Goal: Task Accomplishment & Management: Manage account settings

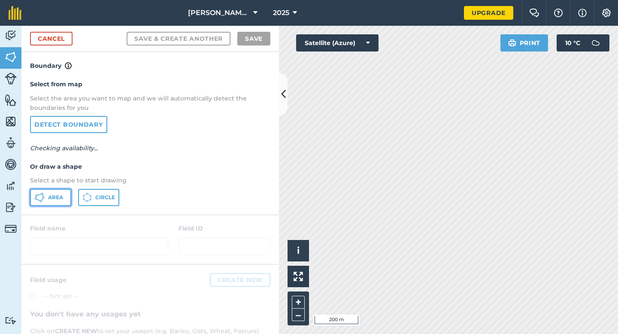
click at [64, 191] on button "Area" at bounding box center [50, 197] width 41 height 17
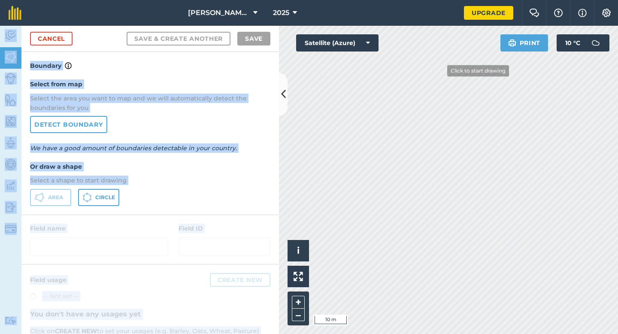
click at [445, 73] on div "[PERSON_NAME] & Sons Farming 2025 Upgrade Farm Chat Help Info Settings Map prin…" at bounding box center [309, 167] width 618 height 334
click at [198, 125] on div "Select from map Select the area you want to map and we will automatically detec…" at bounding box center [149, 142] width 257 height 143
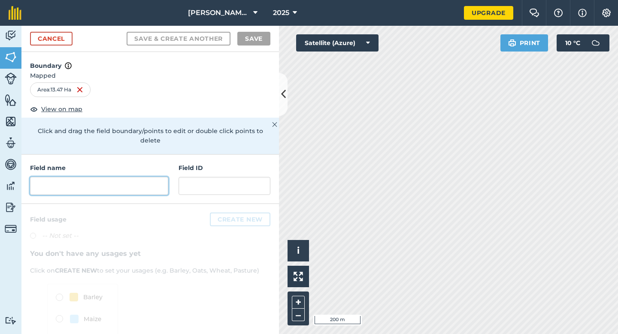
click at [123, 177] on input "text" at bounding box center [99, 186] width 138 height 18
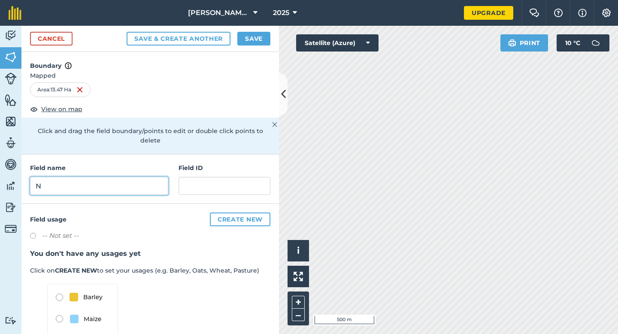
type input "N"
click at [245, 40] on button "Save" at bounding box center [253, 39] width 33 height 14
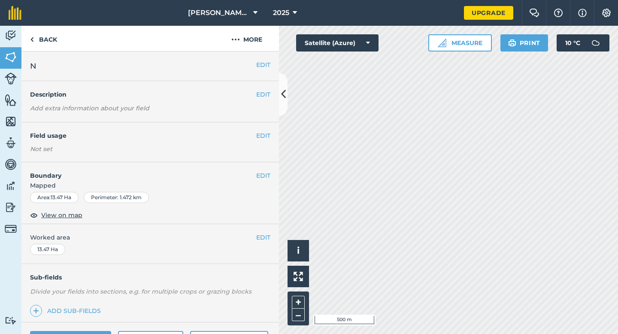
click at [262, 232] on div "EDIT Worked area 13.47 Ha" at bounding box center [149, 244] width 257 height 40
click at [262, 235] on button "EDIT" at bounding box center [263, 237] width 14 height 9
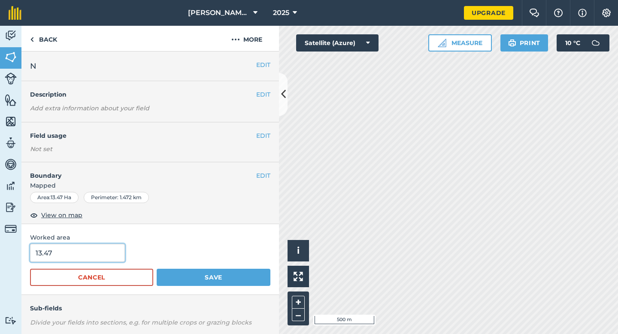
click at [104, 255] on input "13.47" at bounding box center [77, 253] width 95 height 18
type input "13.5"
click at [157, 269] on button "Save" at bounding box center [214, 277] width 114 height 17
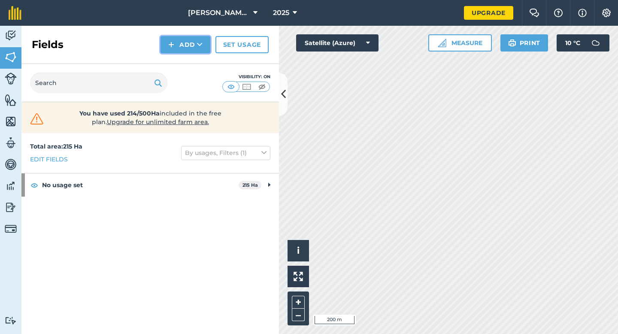
click at [193, 48] on button "Add" at bounding box center [185, 44] width 50 height 17
click at [193, 59] on link "Draw" at bounding box center [185, 63] width 47 height 19
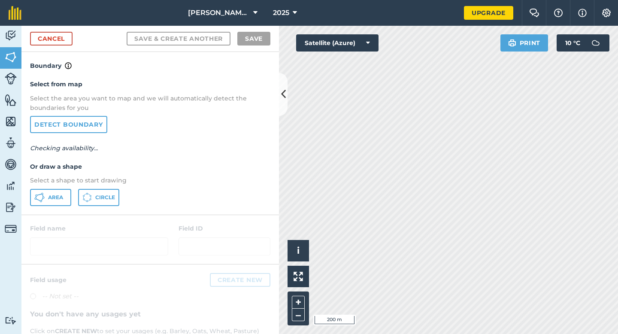
click at [71, 198] on div "Area Circle" at bounding box center [150, 197] width 240 height 17
click at [60, 197] on span "Area" at bounding box center [55, 197] width 15 height 7
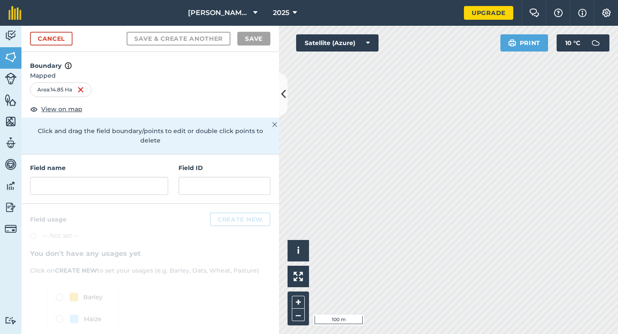
click at [172, 185] on div "Field name Field ID" at bounding box center [149, 178] width 257 height 49
click at [162, 185] on input "text" at bounding box center [99, 186] width 138 height 18
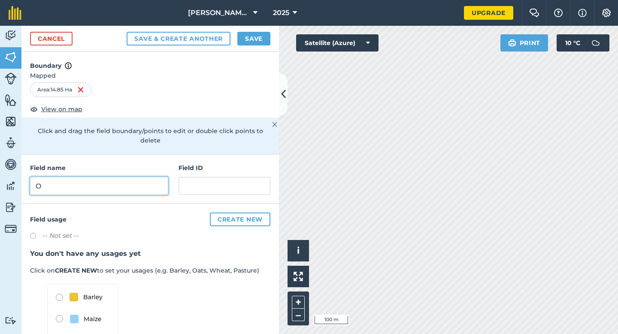
type input "O"
click at [246, 42] on button "Save" at bounding box center [253, 39] width 33 height 14
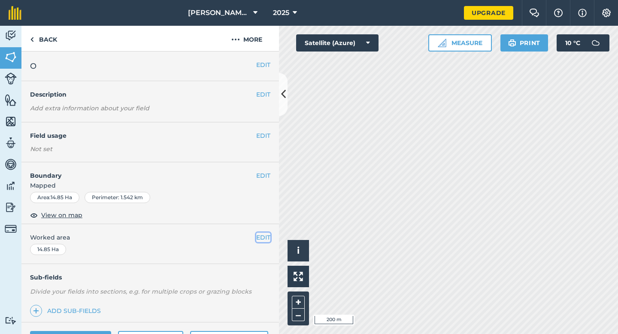
click at [262, 238] on button "EDIT" at bounding box center [263, 237] width 14 height 9
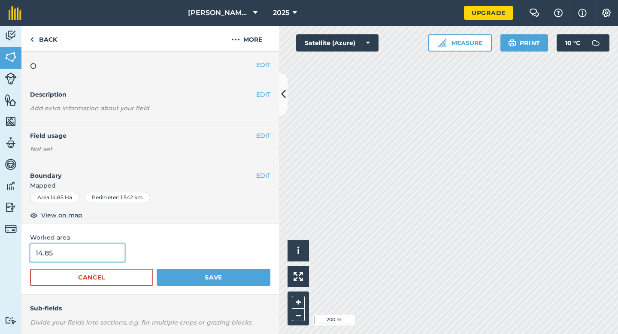
click at [100, 257] on input "14.85" at bounding box center [77, 253] width 95 height 18
type input "15"
click at [157, 269] on button "Save" at bounding box center [214, 277] width 114 height 17
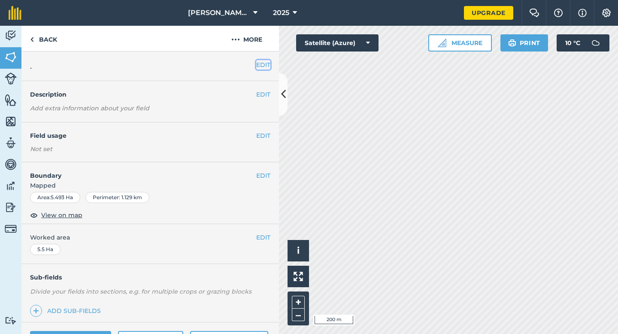
click at [264, 64] on button "EDIT" at bounding box center [263, 64] width 14 height 9
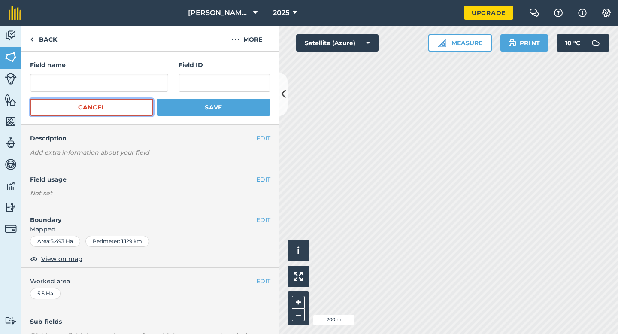
click at [119, 101] on button "Cancel" at bounding box center [91, 107] width 123 height 17
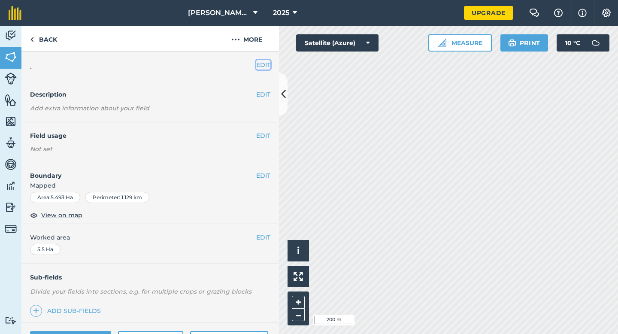
click at [257, 63] on button "EDIT" at bounding box center [263, 64] width 14 height 9
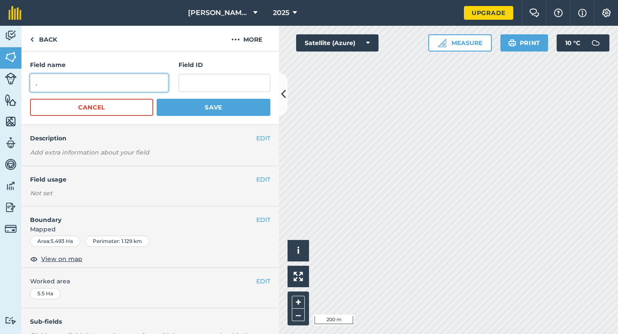
click at [146, 88] on input "." at bounding box center [99, 83] width 138 height 18
type input "P"
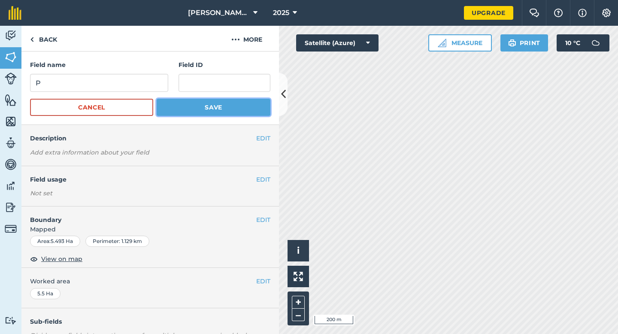
click at [212, 108] on button "Save" at bounding box center [214, 107] width 114 height 17
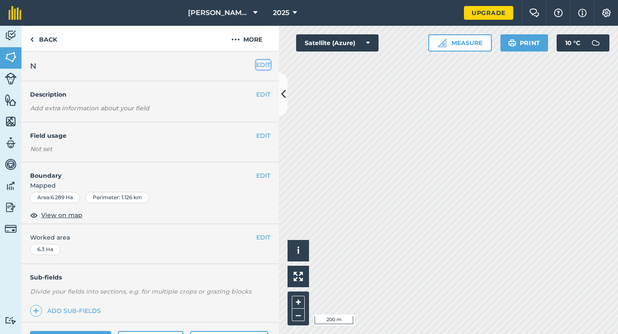
click at [266, 66] on button "EDIT" at bounding box center [263, 64] width 14 height 9
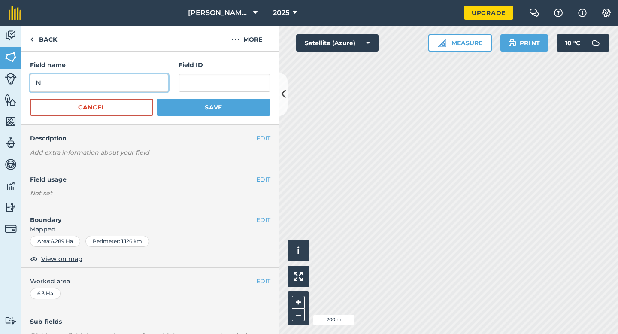
click at [141, 81] on input "N" at bounding box center [99, 83] width 138 height 18
type input "Q"
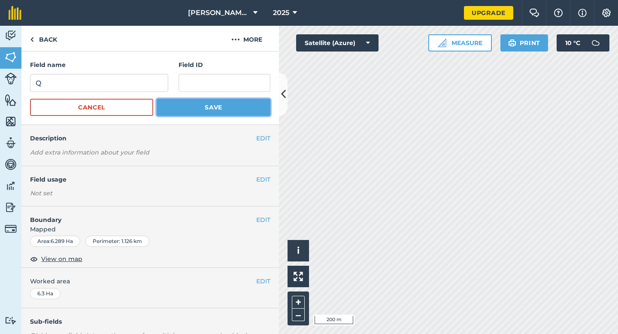
click at [205, 105] on button "Save" at bounding box center [214, 107] width 114 height 17
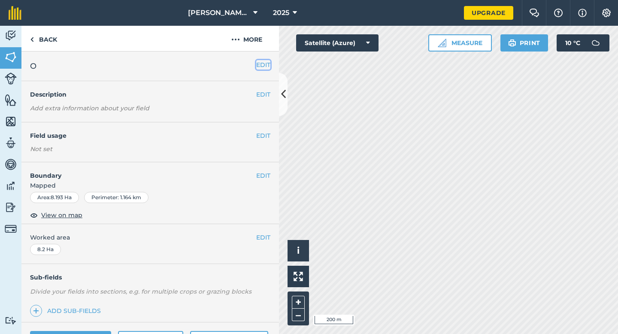
click at [265, 65] on button "EDIT" at bounding box center [263, 64] width 14 height 9
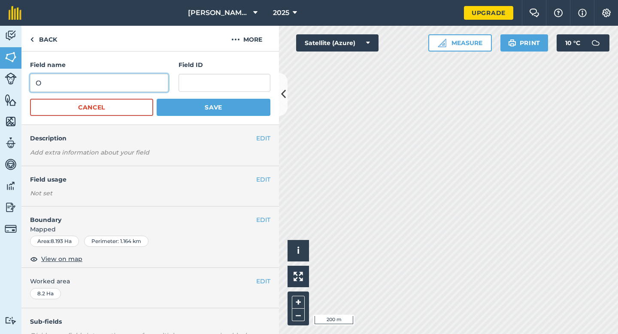
click at [133, 82] on input "O" at bounding box center [99, 83] width 138 height 18
type input "R"
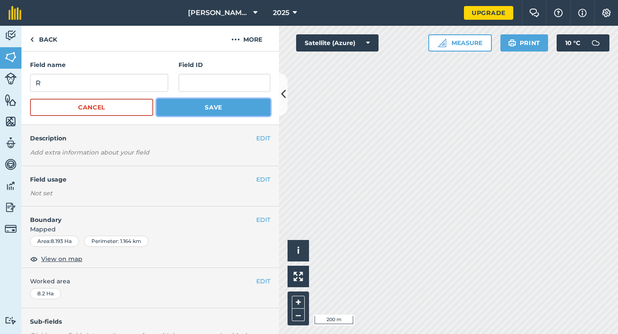
click at [200, 109] on button "Save" at bounding box center [214, 107] width 114 height 17
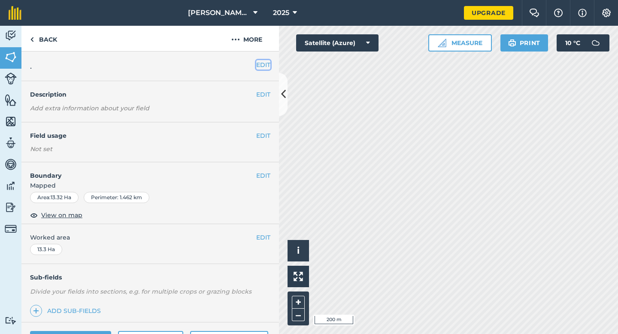
click at [262, 66] on button "EDIT" at bounding box center [263, 64] width 14 height 9
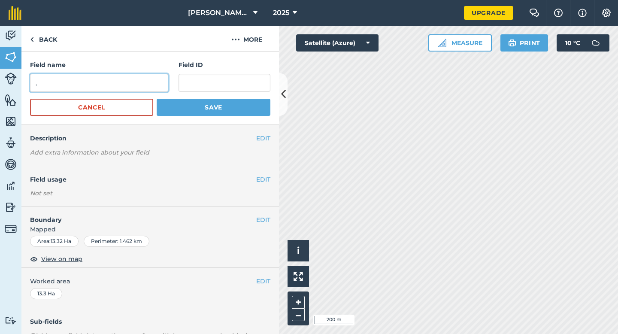
click at [148, 82] on input "." at bounding box center [99, 83] width 138 height 18
type input "S"
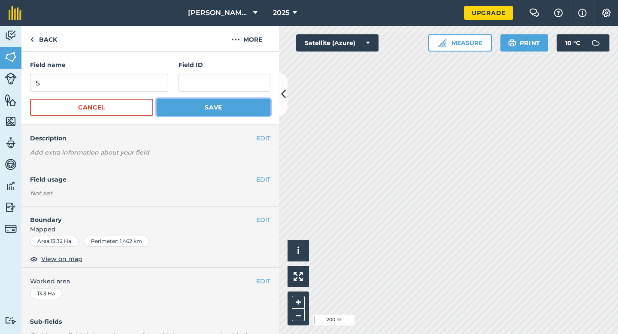
click at [204, 103] on button "Save" at bounding box center [214, 107] width 114 height 17
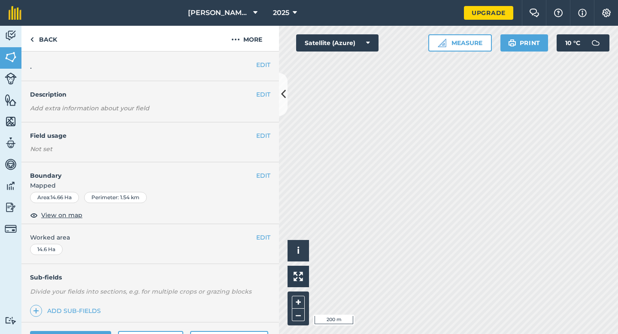
click at [264, 72] on div "EDIT ." at bounding box center [149, 66] width 257 height 30
click at [264, 65] on button "EDIT" at bounding box center [263, 64] width 14 height 9
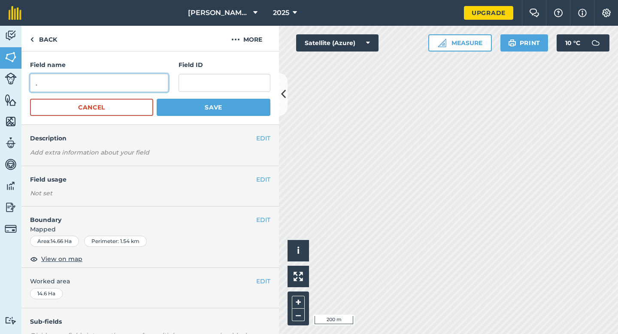
click at [142, 78] on input "." at bounding box center [99, 83] width 138 height 18
type input "T"
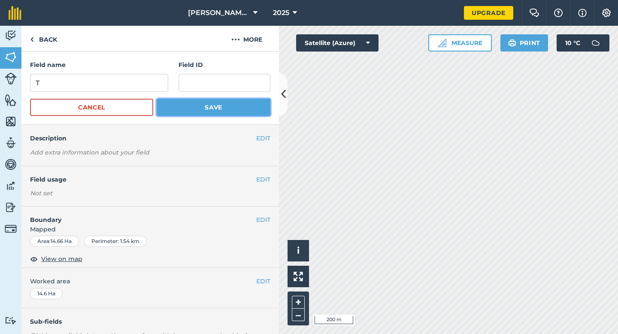
click at [195, 112] on button "Save" at bounding box center [214, 107] width 114 height 17
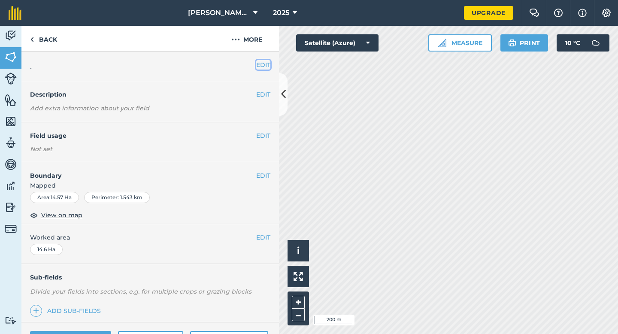
click at [263, 69] on button "EDIT" at bounding box center [263, 64] width 14 height 9
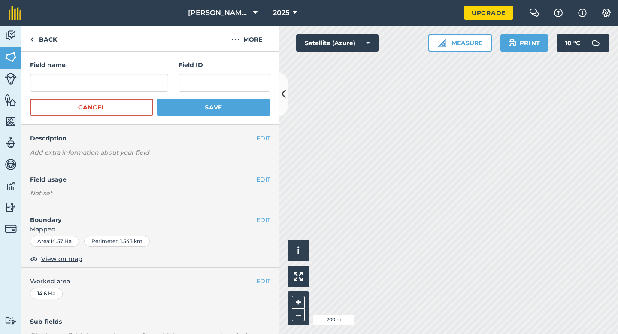
click at [169, 72] on div "Field name . Field ID" at bounding box center [150, 76] width 240 height 32
click at [163, 73] on div "Field name ." at bounding box center [99, 76] width 138 height 32
click at [163, 81] on input "." at bounding box center [99, 83] width 138 height 18
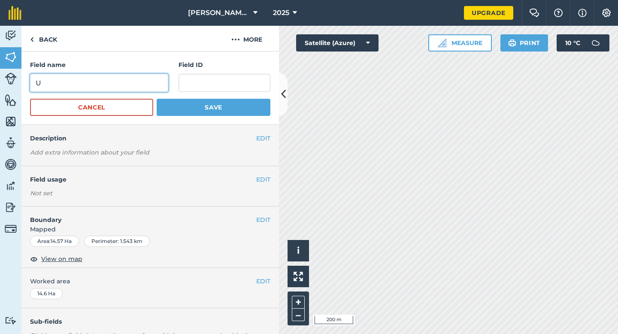
type input "U"
click at [157, 99] on button "Save" at bounding box center [214, 107] width 114 height 17
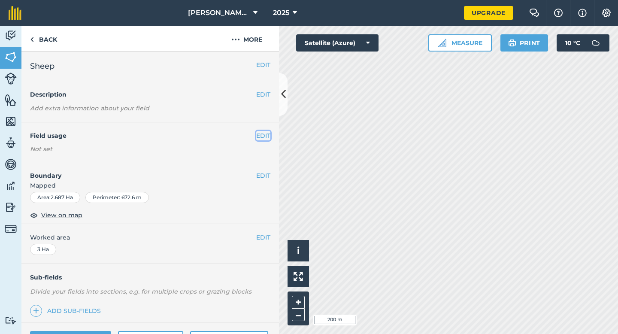
click at [261, 136] on button "EDIT" at bounding box center [263, 135] width 14 height 9
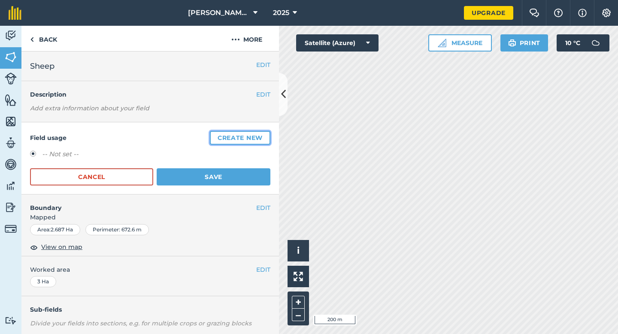
click at [261, 136] on button "Create new" at bounding box center [240, 138] width 61 height 14
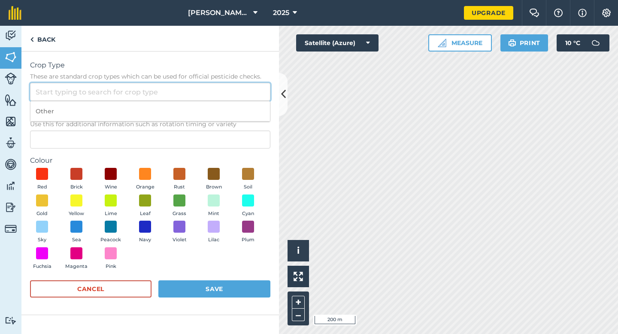
click at [242, 92] on input "Crop Type These are standard crop types which can be used for official pesticid…" at bounding box center [150, 92] width 240 height 18
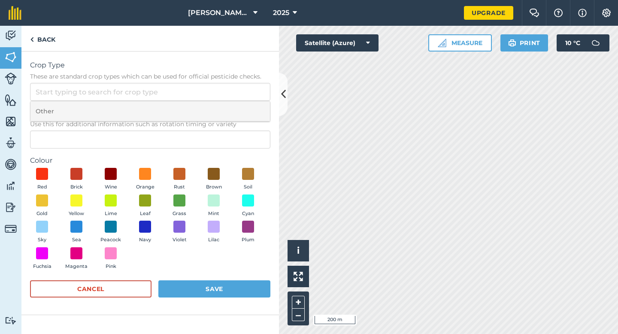
click at [242, 109] on li "Other" at bounding box center [149, 111] width 239 height 20
type input "Other"
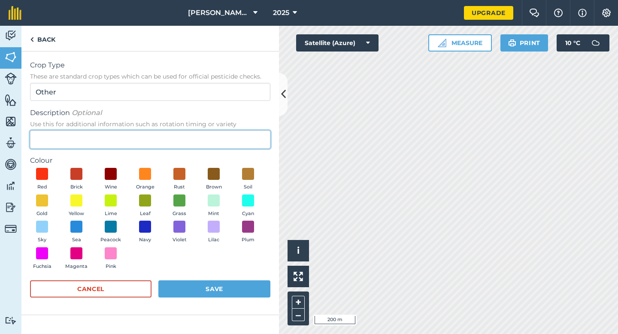
click at [241, 137] on input "Description Optional Use this for additional information such as rotation timin…" at bounding box center [150, 139] width 240 height 18
type input "Grass"
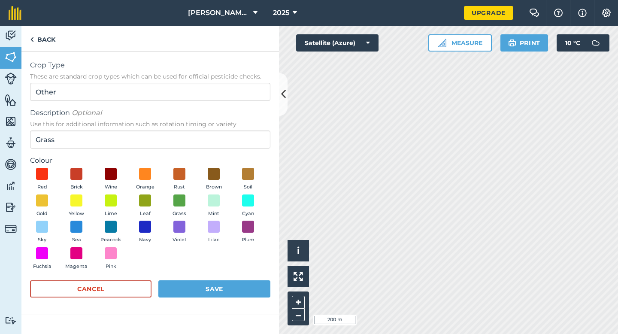
click at [166, 207] on div "Red Brick Wine Orange Rust Brown Soil Gold Yellow Lime Leaf Grass Mint Cyan Sky…" at bounding box center [150, 221] width 240 height 106
click at [179, 207] on button "Grass" at bounding box center [179, 205] width 24 height 23
click at [194, 283] on button "Save" at bounding box center [214, 288] width 112 height 17
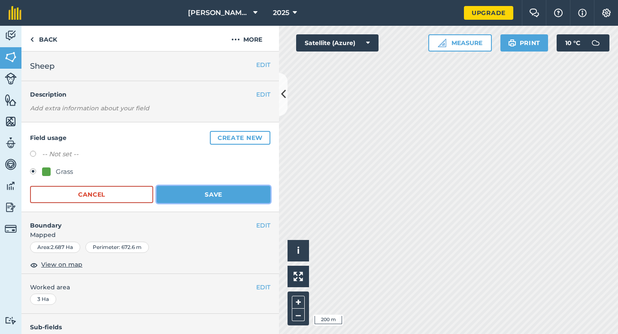
click at [226, 195] on button "Save" at bounding box center [214, 194] width 114 height 17
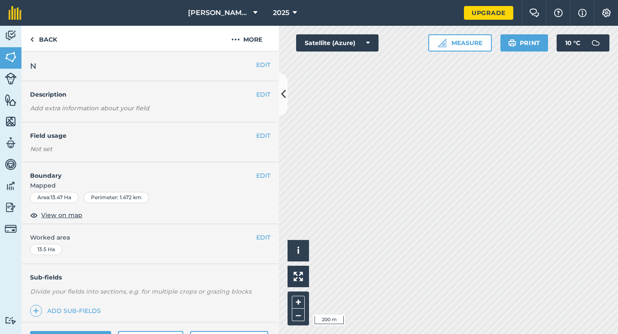
click at [257, 129] on div "EDIT Field usage Not set" at bounding box center [149, 142] width 257 height 40
click at [258, 133] on button "EDIT" at bounding box center [263, 135] width 14 height 9
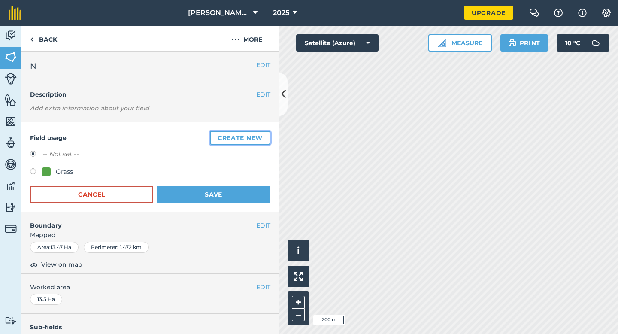
click at [258, 133] on button "Create new" at bounding box center [240, 138] width 61 height 14
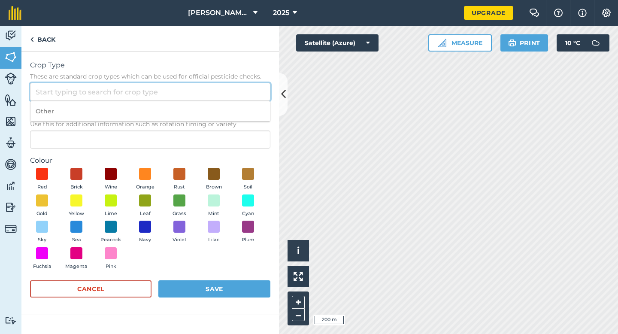
click at [241, 99] on input "Crop Type These are standard crop types which can be used for official pesticid…" at bounding box center [150, 92] width 240 height 18
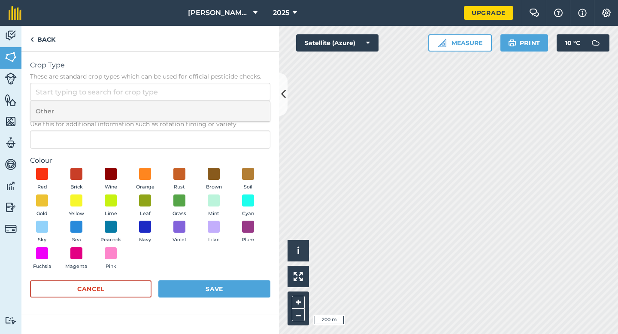
click at [241, 106] on li "Other" at bounding box center [149, 111] width 239 height 20
type input "Other"
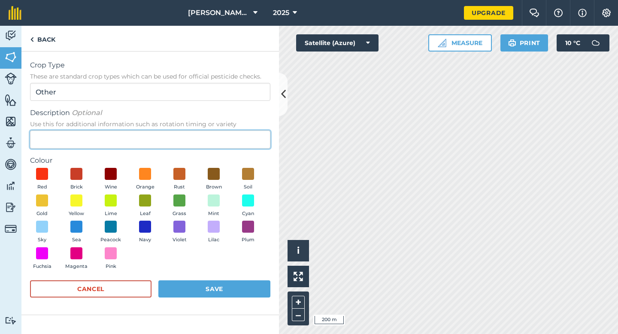
click at [235, 134] on input "Description Optional Use this for additional information such as rotation timin…" at bounding box center [150, 139] width 240 height 18
type input "Radish Seed"
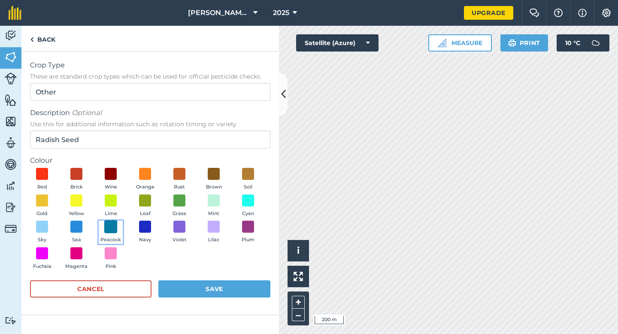
click at [111, 228] on span at bounding box center [110, 226] width 13 height 13
click at [184, 286] on button "Save" at bounding box center [214, 288] width 112 height 17
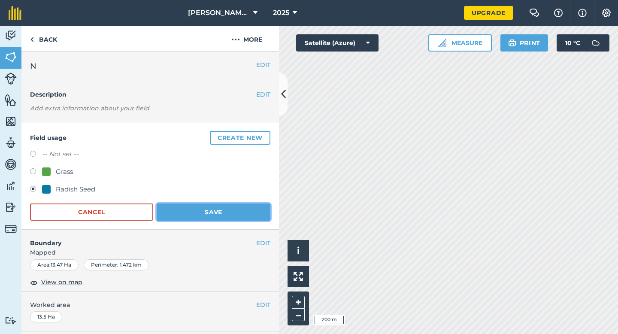
click at [255, 215] on button "Save" at bounding box center [214, 211] width 114 height 17
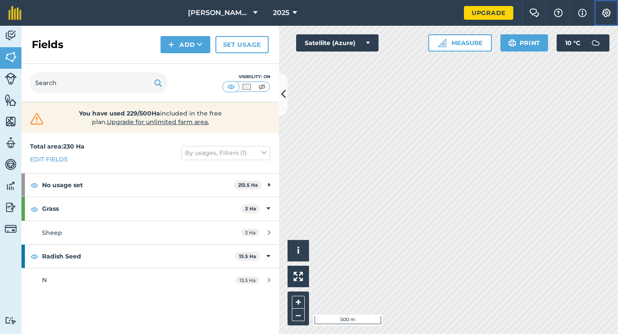
click at [602, 15] on img at bounding box center [606, 13] width 10 height 9
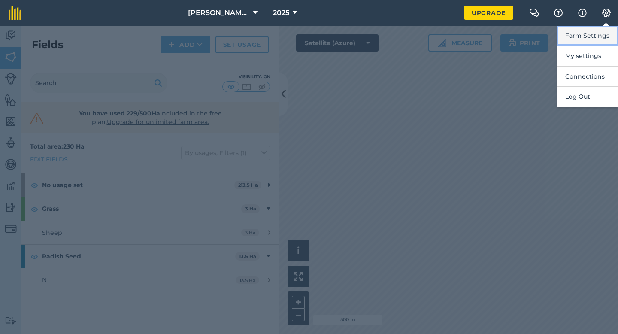
click at [599, 27] on button "Farm Settings" at bounding box center [587, 36] width 61 height 20
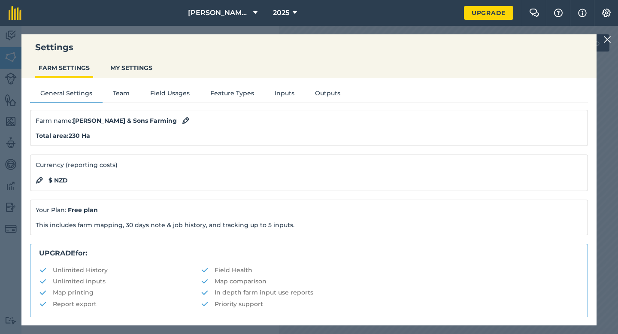
scroll to position [165, 0]
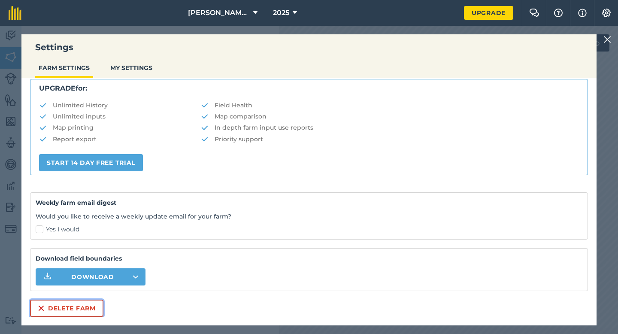
click at [89, 308] on button "Delete farm" at bounding box center [66, 307] width 73 height 17
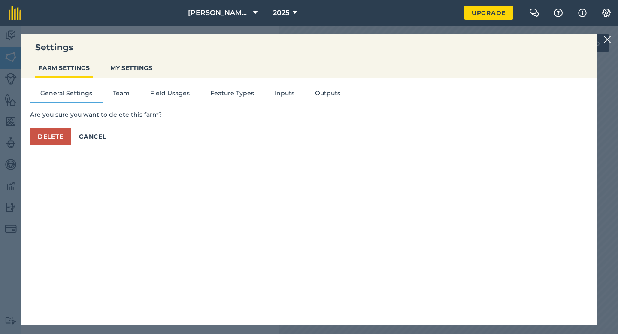
scroll to position [0, 0]
click at [48, 136] on button "Delete" at bounding box center [50, 136] width 41 height 17
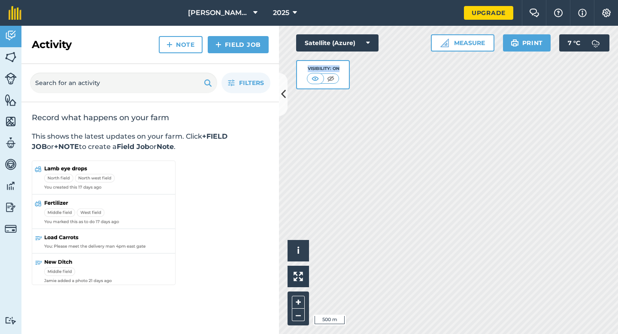
click at [424, 157] on div "Hello i © 2025 TomTom, Microsoft 500 m + – Satellite (Azure) Visibility: On Mea…" at bounding box center [448, 180] width 339 height 308
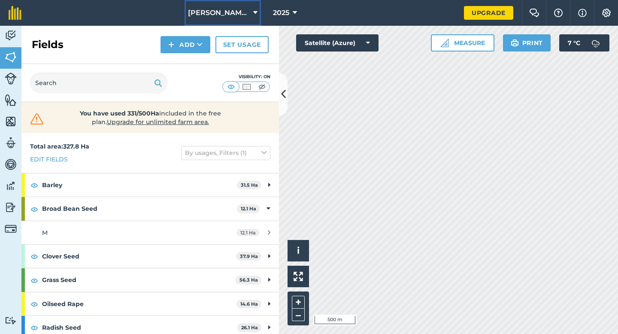
click at [216, 11] on span "[PERSON_NAME] & Sons" at bounding box center [219, 13] width 62 height 10
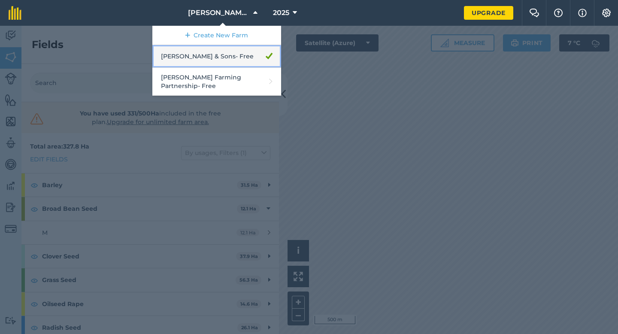
click at [231, 45] on link "[PERSON_NAME] & Sons - Free" at bounding box center [216, 56] width 129 height 23
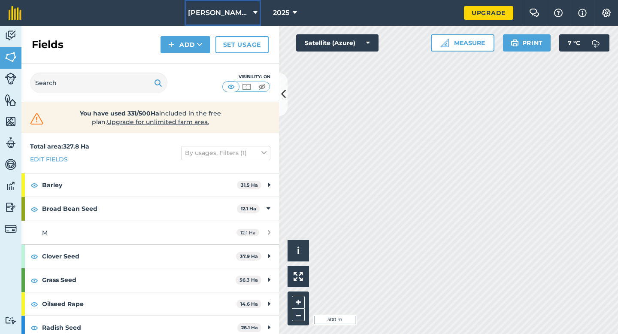
click at [229, 16] on span "[PERSON_NAME] & Sons" at bounding box center [219, 13] width 62 height 10
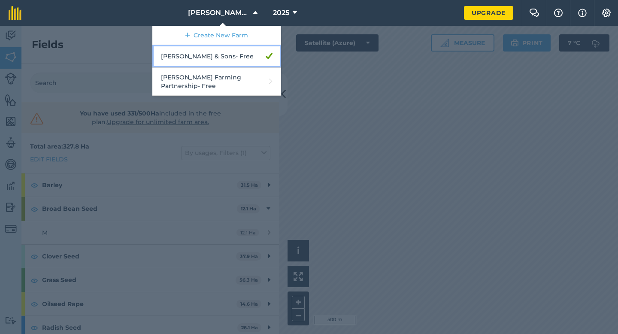
click at [229, 47] on link "[PERSON_NAME] & Sons - Free" at bounding box center [216, 56] width 129 height 23
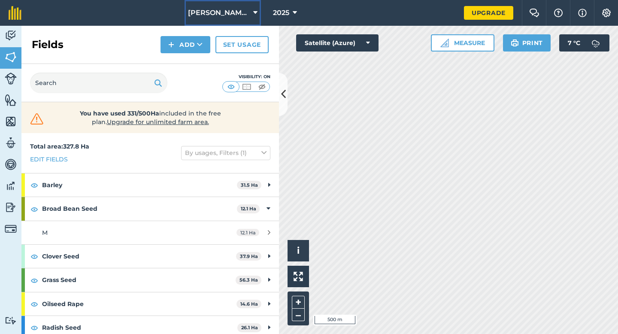
click at [229, 21] on button "[PERSON_NAME] & Sons" at bounding box center [223, 13] width 76 height 26
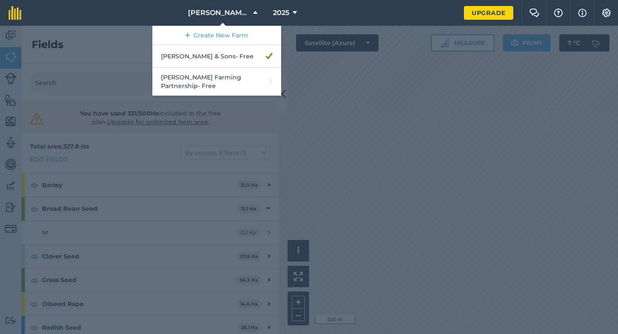
click at [229, 37] on link "Create New Farm" at bounding box center [216, 35] width 129 height 19
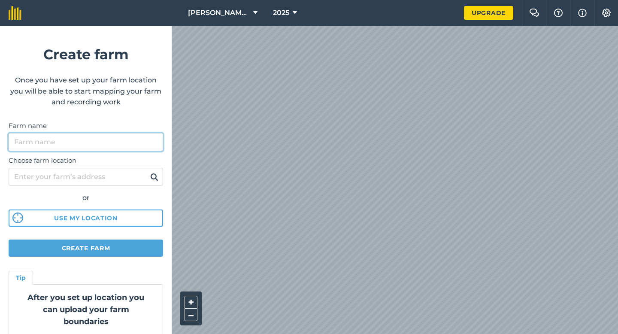
click at [140, 138] on input "Farm name" at bounding box center [86, 142] width 154 height 18
type input "[PERSON_NAME] & Sons Farming"
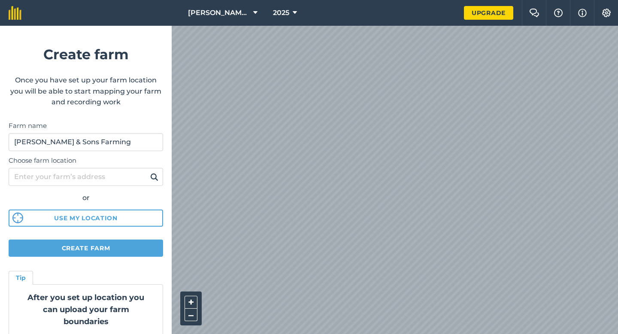
click at [148, 260] on form "Create farm Once you have set up your farm location you will be able to start m…" at bounding box center [86, 180] width 172 height 308
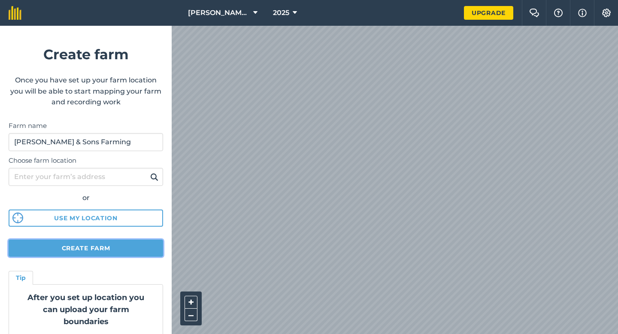
click at [148, 247] on button "Create farm" at bounding box center [86, 247] width 154 height 17
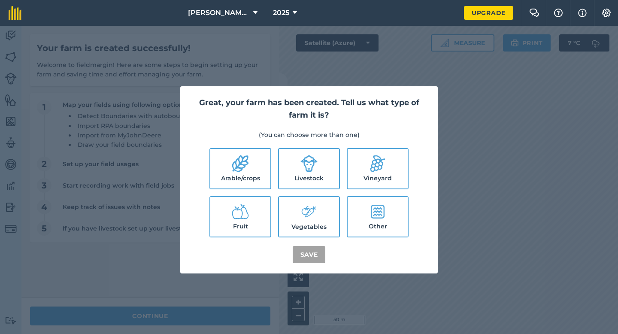
click at [242, 169] on icon at bounding box center [240, 163] width 17 height 17
checkbox input "true"
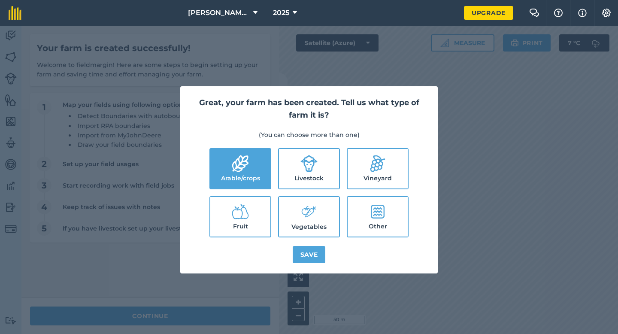
click at [295, 169] on label "Livestock" at bounding box center [309, 168] width 60 height 39
checkbox input "true"
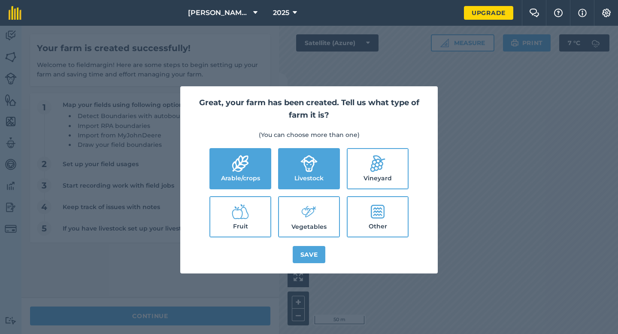
click at [295, 223] on label "Vegetables" at bounding box center [309, 216] width 60 height 39
checkbox input "true"
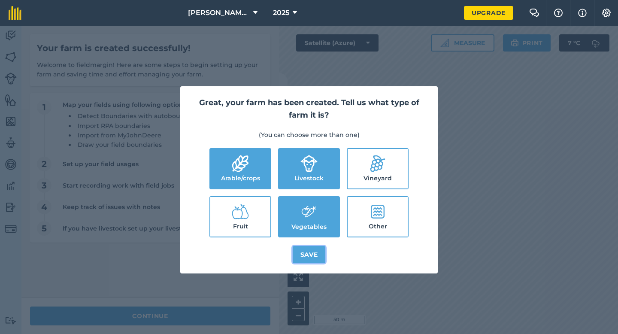
click at [303, 253] on button "Save" at bounding box center [309, 254] width 33 height 17
click at [236, 309] on div "Great, your farm has been created. Tell us what type of farm it is? (You can ch…" at bounding box center [309, 180] width 618 height 308
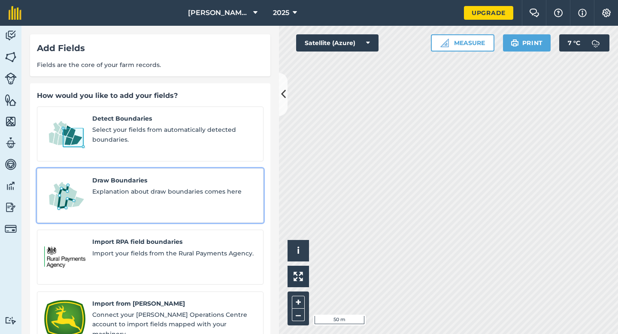
click at [162, 168] on link "Draw Boundaries Explanation about draw boundaries comes here" at bounding box center [150, 195] width 227 height 55
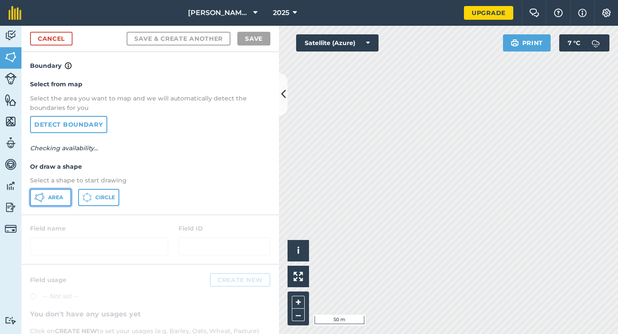
click at [70, 190] on button "Area" at bounding box center [50, 197] width 41 height 17
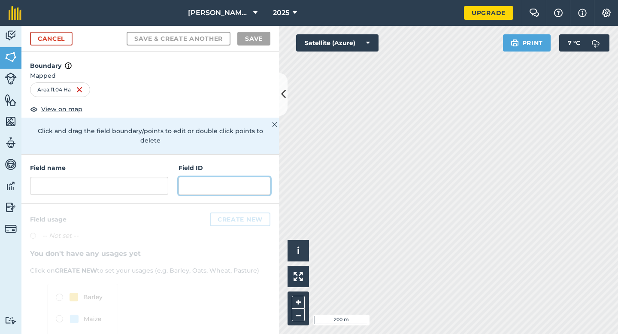
click at [179, 177] on input "text" at bounding box center [224, 186] width 92 height 18
click at [171, 175] on div "Field name Field ID" at bounding box center [149, 178] width 257 height 49
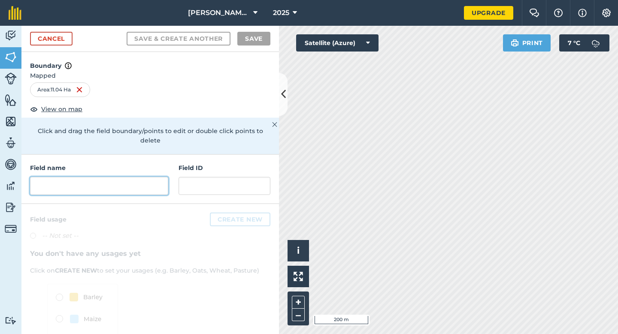
click at [164, 177] on input "text" at bounding box center [99, 186] width 138 height 18
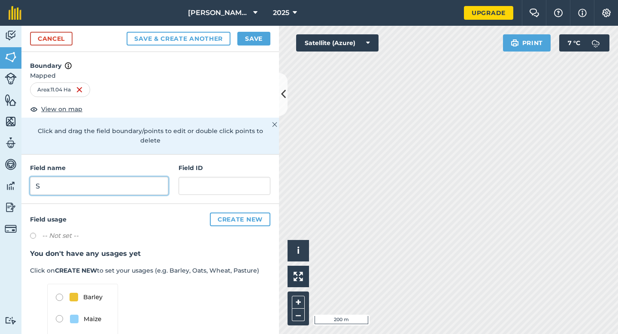
click at [164, 177] on input "S" at bounding box center [99, 186] width 138 height 18
type input "A"
click at [259, 45] on button "Save" at bounding box center [253, 39] width 33 height 14
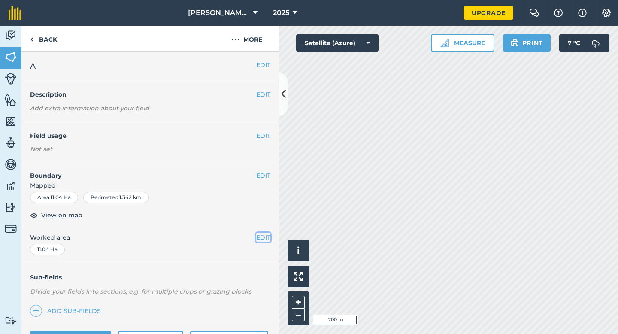
click at [266, 238] on button "EDIT" at bounding box center [263, 237] width 14 height 9
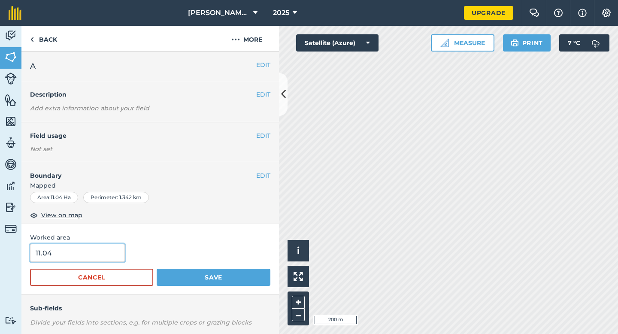
click at [97, 258] on input "11.04" at bounding box center [77, 253] width 95 height 18
type input "11"
click at [157, 269] on button "Save" at bounding box center [214, 277] width 114 height 17
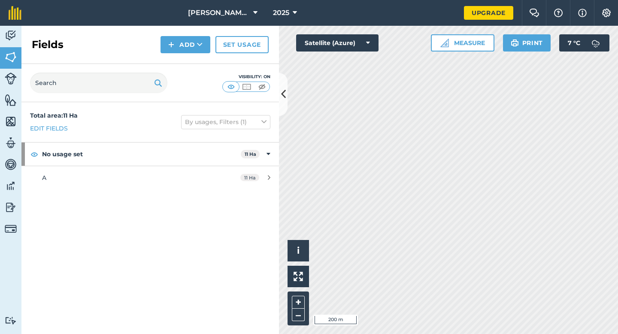
click at [253, 131] on div "Activity Fields Livestock Features Maps Team Vehicles Data Reporting Billing Tu…" at bounding box center [309, 180] width 618 height 308
click at [169, 48] on img at bounding box center [171, 44] width 6 height 10
click at [170, 58] on link "Draw" at bounding box center [185, 63] width 47 height 19
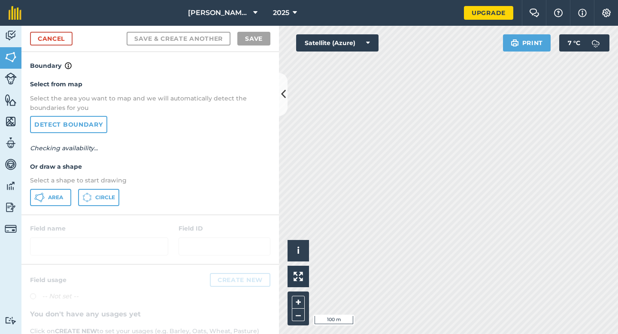
click at [76, 184] on p "Select a shape to start drawing" at bounding box center [150, 179] width 240 height 9
click at [68, 197] on button "Area" at bounding box center [50, 197] width 41 height 17
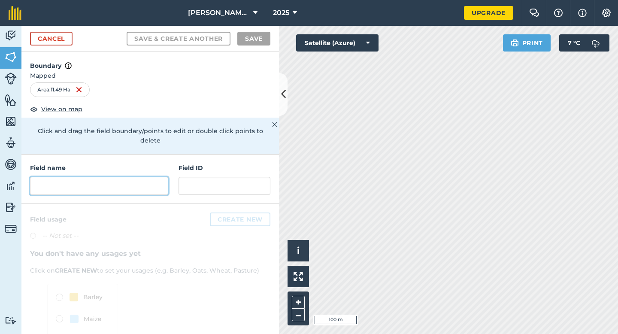
click at [154, 182] on input "text" at bounding box center [99, 186] width 138 height 18
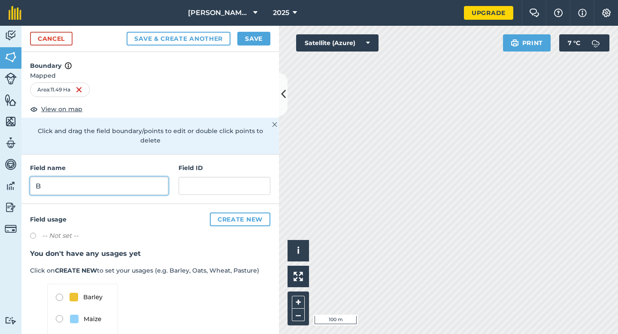
type input "B"
click at [263, 33] on button "Save" at bounding box center [253, 39] width 33 height 14
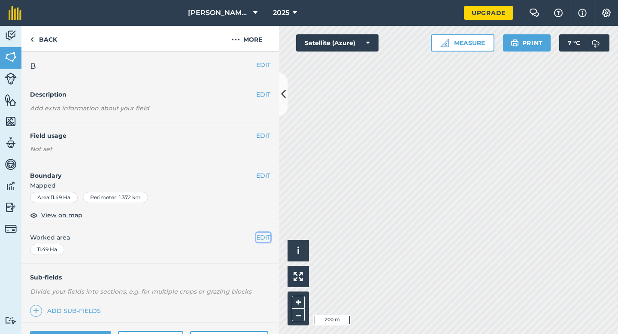
click at [265, 238] on button "EDIT" at bounding box center [263, 237] width 14 height 9
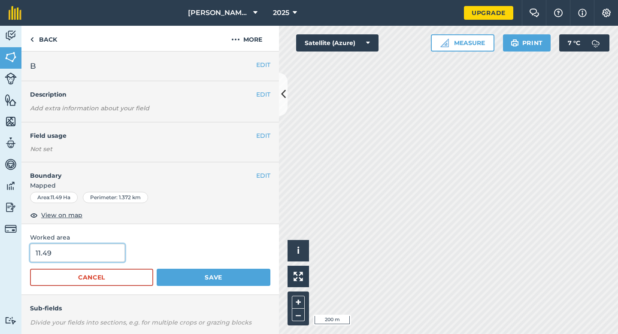
click at [103, 248] on input "11.49" at bounding box center [77, 253] width 95 height 18
click at [103, 253] on input "11.49" at bounding box center [77, 253] width 95 height 18
type input "11.5"
click at [157, 269] on button "Save" at bounding box center [214, 277] width 114 height 17
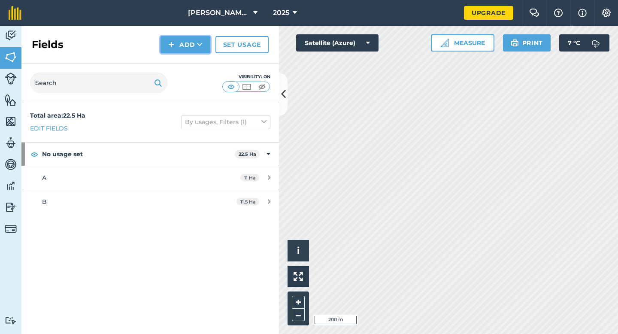
click at [179, 49] on button "Add" at bounding box center [185, 44] width 50 height 17
click at [179, 58] on link "Draw" at bounding box center [185, 63] width 47 height 19
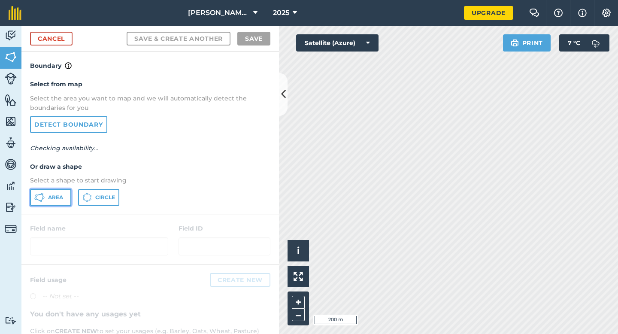
click at [64, 202] on button "Area" at bounding box center [50, 197] width 41 height 17
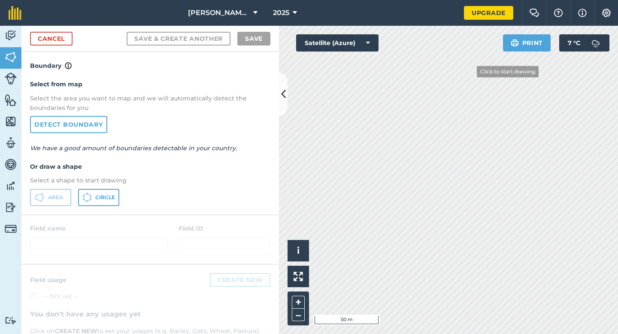
click at [528, 149] on div "Click to start drawing i © 2025 TomTom, Microsoft 50 m + –" at bounding box center [448, 180] width 339 height 308
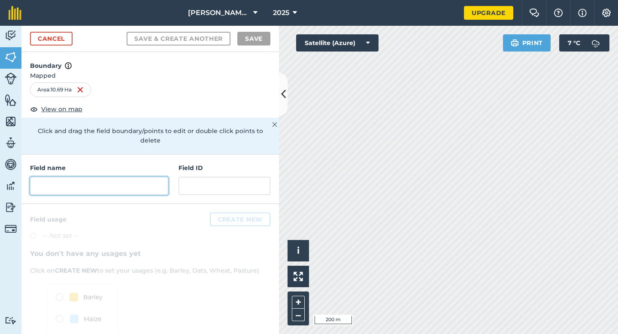
click at [124, 183] on input "text" at bounding box center [99, 186] width 138 height 18
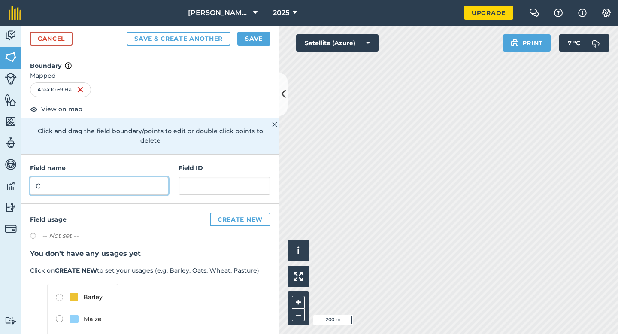
type input "C"
click at [263, 30] on div "Cancel Save & Create Another Save" at bounding box center [149, 39] width 257 height 26
click at [263, 36] on button "Save" at bounding box center [253, 39] width 33 height 14
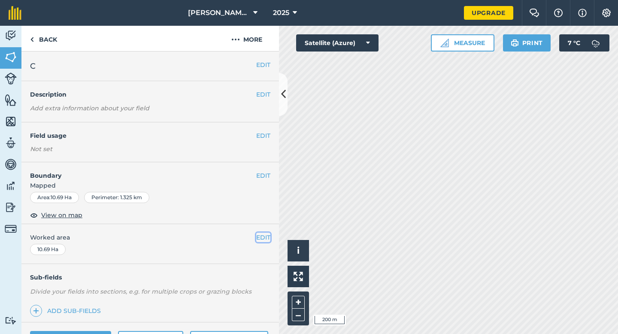
click at [259, 236] on button "EDIT" at bounding box center [263, 237] width 14 height 9
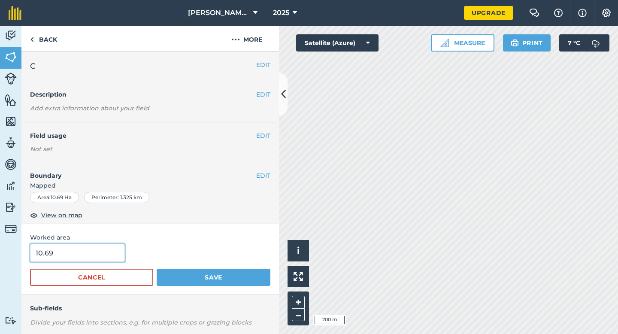
click at [97, 255] on input "10.69" at bounding box center [77, 253] width 95 height 18
type input "10.7"
click at [157, 269] on button "Save" at bounding box center [214, 277] width 114 height 17
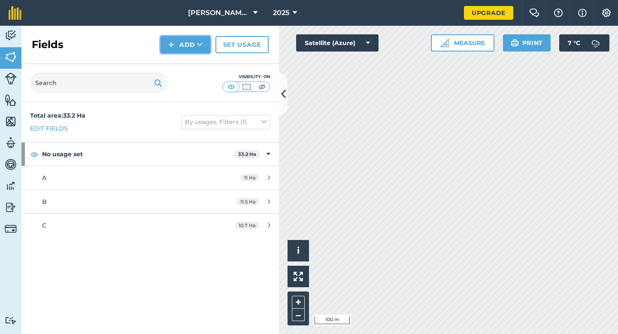
click at [170, 49] on button "Add" at bounding box center [185, 44] width 50 height 17
click at [170, 56] on link "Draw" at bounding box center [185, 63] width 47 height 19
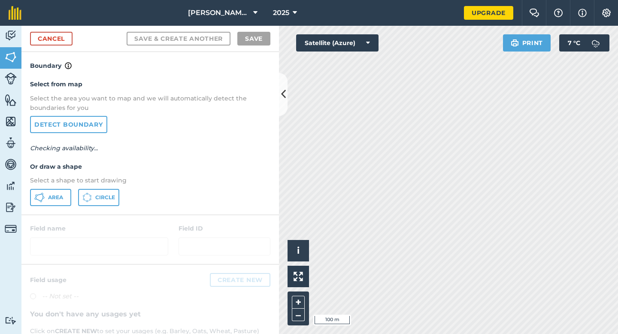
click at [42, 188] on div "Select from map Select the area you want to map and we will automatically detec…" at bounding box center [149, 142] width 257 height 143
click at [49, 189] on button "Area" at bounding box center [50, 197] width 41 height 17
click at [236, 106] on div "Activity Fields Livestock Features Maps Team Vehicles Data Reporting Billing Tu…" at bounding box center [309, 180] width 618 height 308
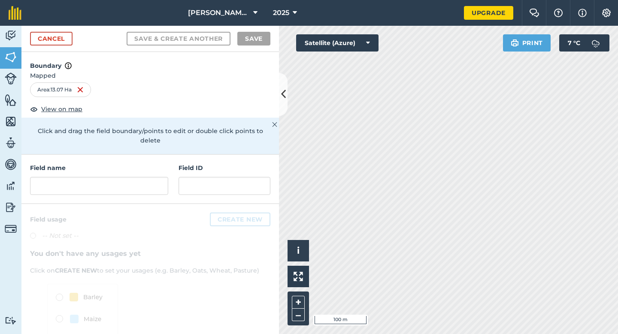
click at [156, 163] on h4 "Field name" at bounding box center [99, 167] width 138 height 9
click at [156, 177] on input "text" at bounding box center [99, 186] width 138 height 18
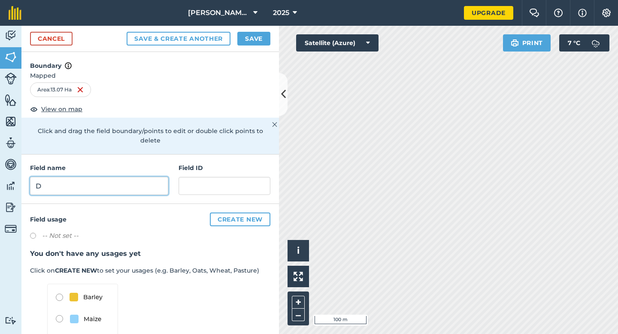
type input "D"
click at [254, 38] on button "Save" at bounding box center [253, 39] width 33 height 14
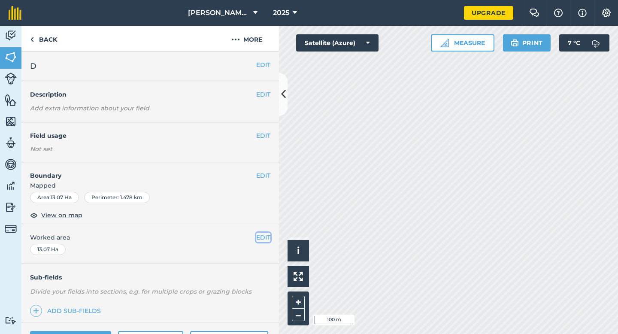
click at [265, 236] on button "EDIT" at bounding box center [263, 237] width 14 height 9
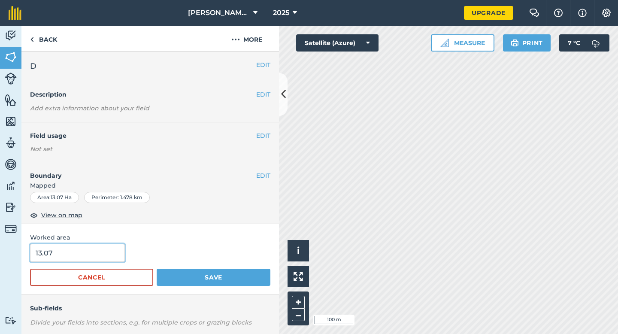
click at [108, 252] on input "13.07" at bounding box center [77, 253] width 95 height 18
type input "13"
click at [157, 269] on button "Save" at bounding box center [214, 277] width 114 height 17
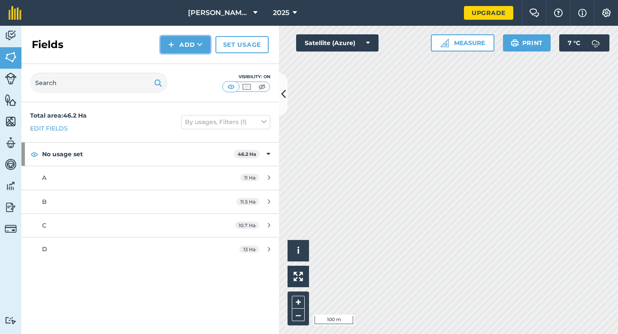
click at [183, 45] on button "Add" at bounding box center [185, 44] width 50 height 17
click at [183, 65] on link "Draw" at bounding box center [185, 63] width 47 height 19
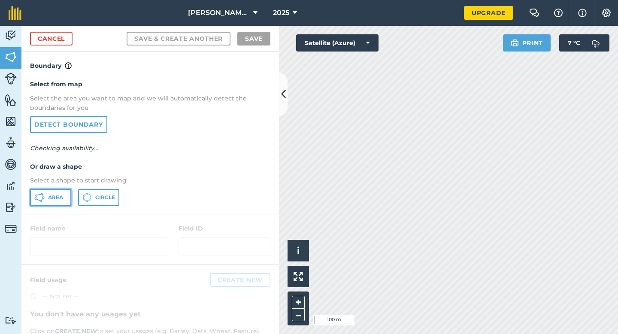
click at [62, 194] on span "Area" at bounding box center [55, 197] width 15 height 7
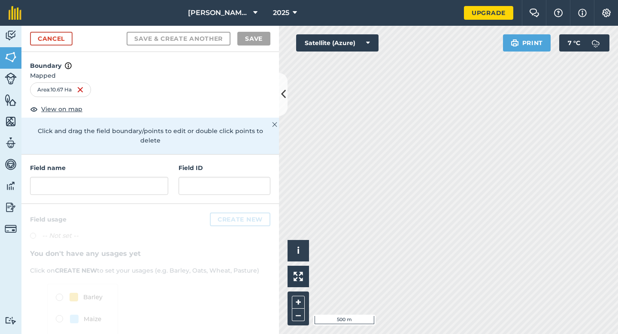
click at [128, 163] on h4 "Field name" at bounding box center [99, 167] width 138 height 9
click at [128, 178] on input "text" at bounding box center [99, 186] width 138 height 18
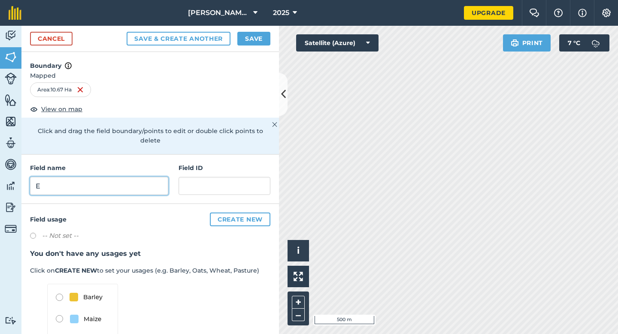
type input "E"
click at [261, 31] on div "Cancel Save & Create Another Save" at bounding box center [149, 39] width 257 height 26
click at [261, 35] on button "Save" at bounding box center [253, 39] width 33 height 14
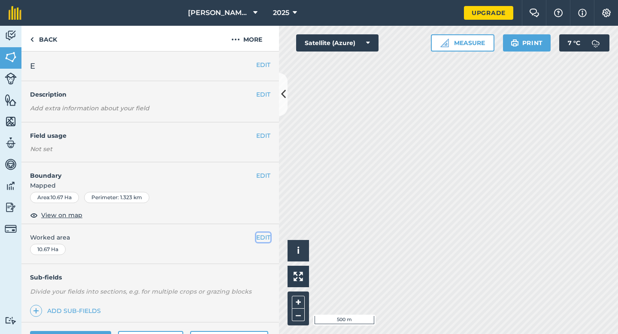
click at [263, 240] on button "EDIT" at bounding box center [263, 237] width 14 height 9
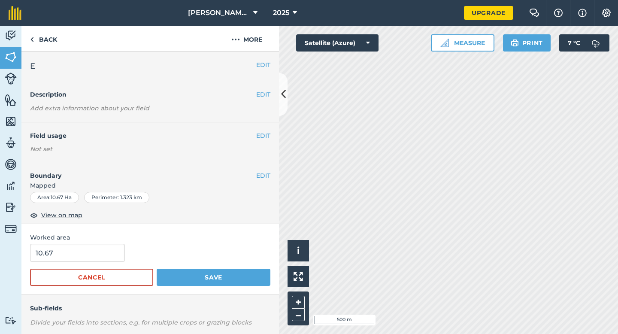
click at [135, 253] on div "10.67" at bounding box center [150, 253] width 240 height 18
click at [114, 253] on input "10.67" at bounding box center [77, 253] width 95 height 18
type input "10.7"
click at [157, 269] on button "Save" at bounding box center [214, 277] width 114 height 17
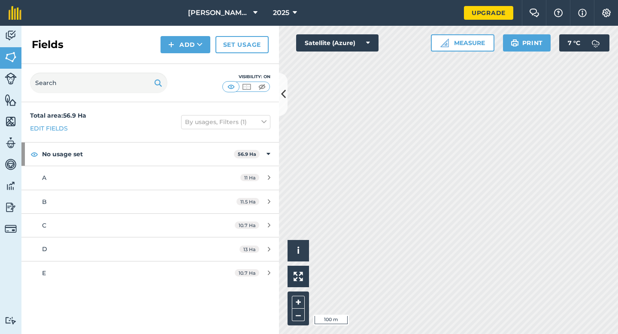
click at [197, 55] on div "Fields Add Set usage" at bounding box center [149, 45] width 257 height 38
click at [196, 47] on button "Add" at bounding box center [185, 44] width 50 height 17
click at [196, 61] on link "Draw" at bounding box center [185, 63] width 47 height 19
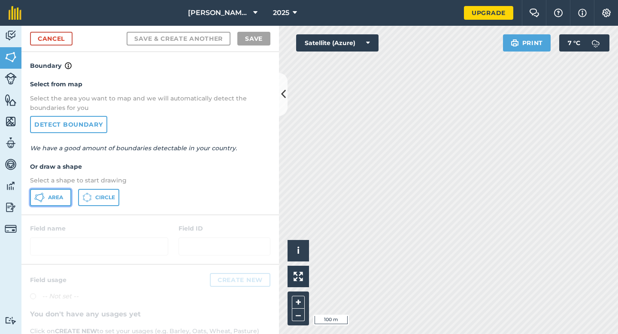
click at [55, 200] on span "Area" at bounding box center [55, 197] width 15 height 7
click at [45, 27] on div "Cancel Save & Create Another Save" at bounding box center [149, 39] width 257 height 26
click at [52, 32] on link "Cancel" at bounding box center [51, 39] width 42 height 14
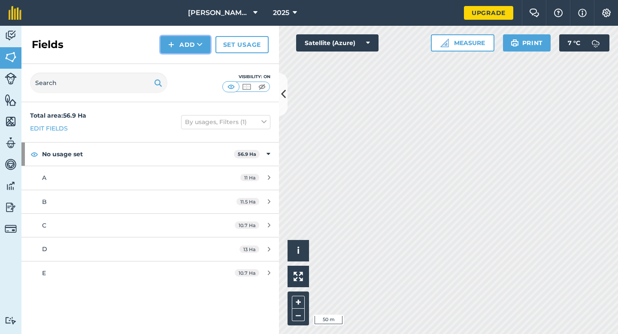
click at [164, 41] on button "Add" at bounding box center [185, 44] width 50 height 17
click at [174, 58] on link "Draw" at bounding box center [185, 63] width 47 height 19
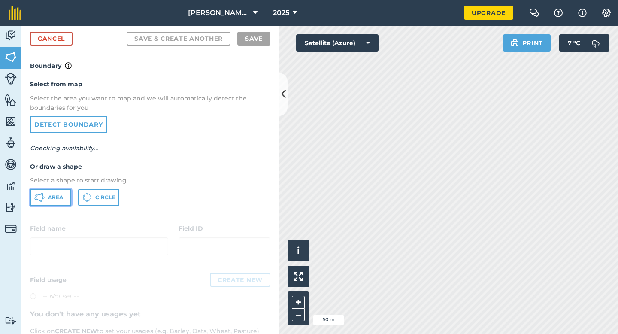
click at [67, 195] on button "Area" at bounding box center [50, 197] width 41 height 17
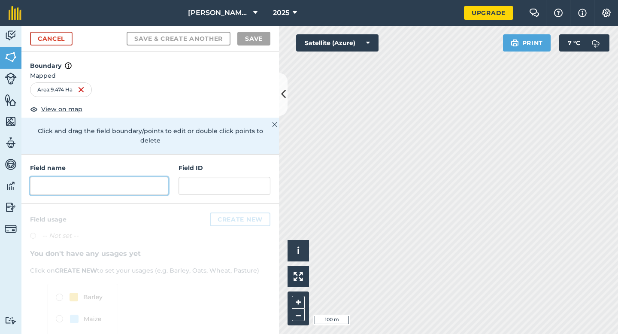
click at [140, 181] on input "text" at bounding box center [99, 186] width 138 height 18
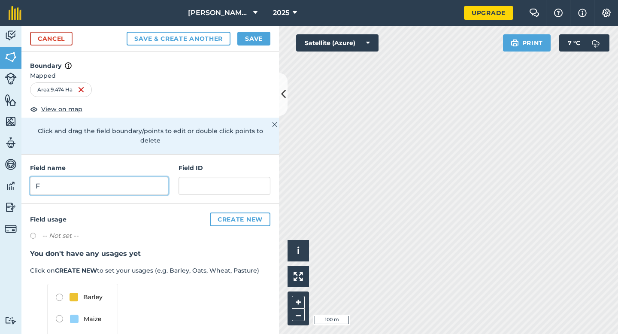
type input "F"
click at [242, 43] on button "Save" at bounding box center [253, 39] width 33 height 14
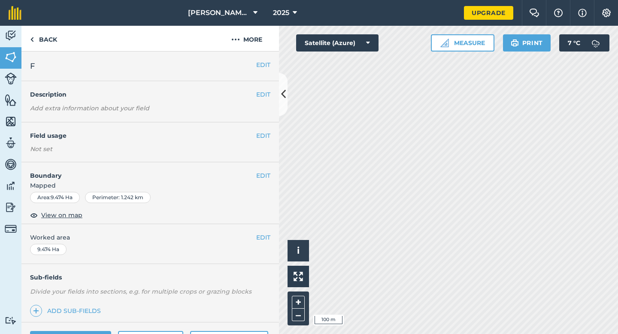
click at [263, 242] on div "EDIT Worked area 9.474 Ha" at bounding box center [149, 244] width 257 height 40
click at [261, 232] on div "EDIT Worked area 9.474 Ha" at bounding box center [149, 244] width 257 height 40
click at [262, 234] on button "EDIT" at bounding box center [263, 237] width 14 height 9
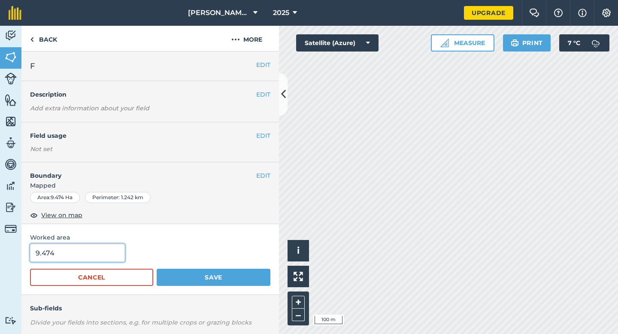
click at [101, 251] on input "9.474" at bounding box center [77, 253] width 95 height 18
type input "9.5"
click at [157, 269] on button "Save" at bounding box center [214, 277] width 114 height 17
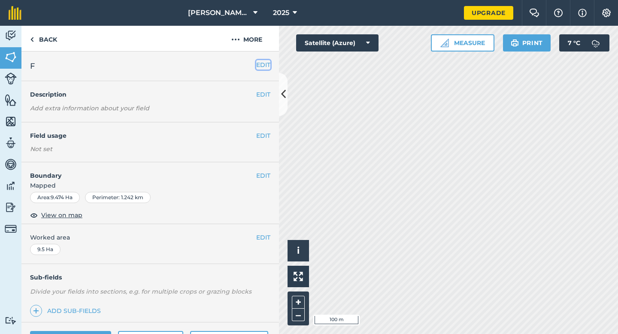
click at [266, 67] on button "EDIT" at bounding box center [263, 64] width 14 height 9
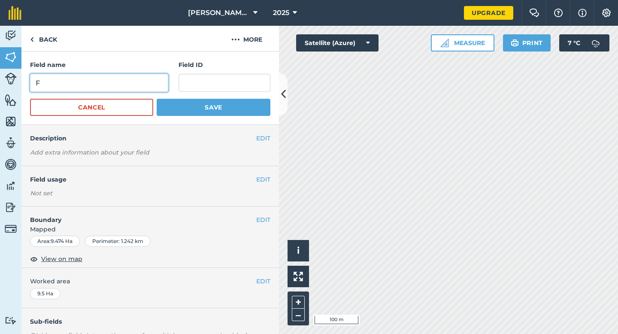
click at [133, 82] on input "F" at bounding box center [99, 83] width 138 height 18
type input "G"
click at [157, 99] on button "Save" at bounding box center [214, 107] width 114 height 17
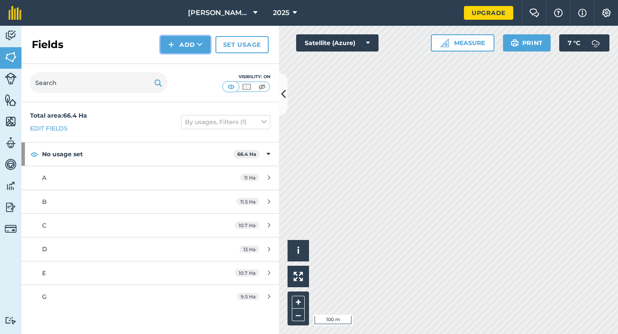
click at [171, 40] on img at bounding box center [171, 44] width 6 height 10
click at [180, 66] on link "Draw" at bounding box center [185, 63] width 47 height 19
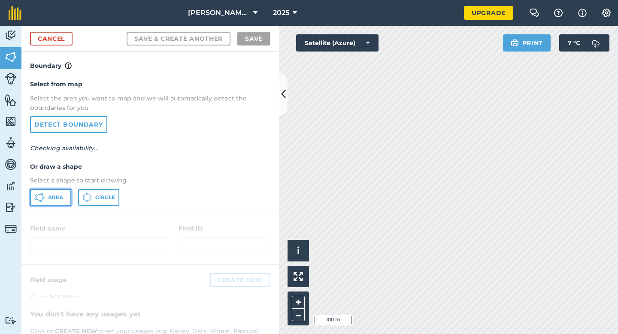
click at [50, 194] on button "Area" at bounding box center [50, 197] width 41 height 17
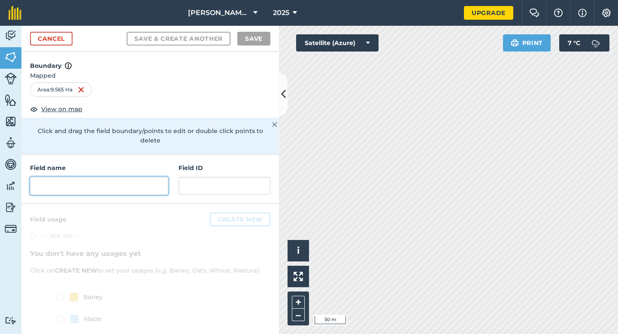
click at [151, 177] on input "text" at bounding box center [99, 186] width 138 height 18
type input "E"
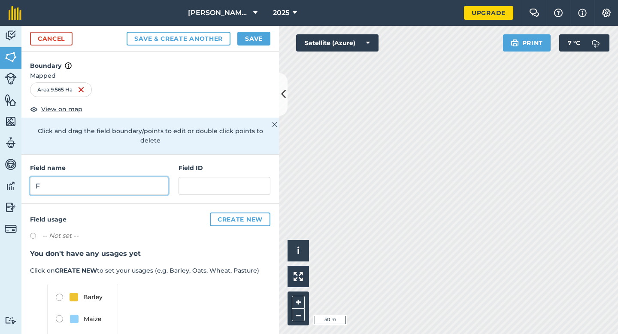
type input "F"
click at [244, 45] on button "Save" at bounding box center [253, 39] width 33 height 14
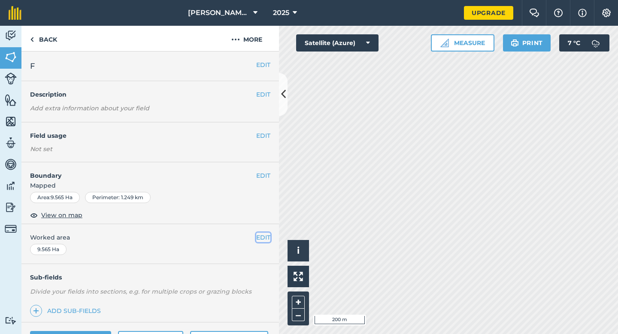
click at [269, 234] on button "EDIT" at bounding box center [263, 237] width 14 height 9
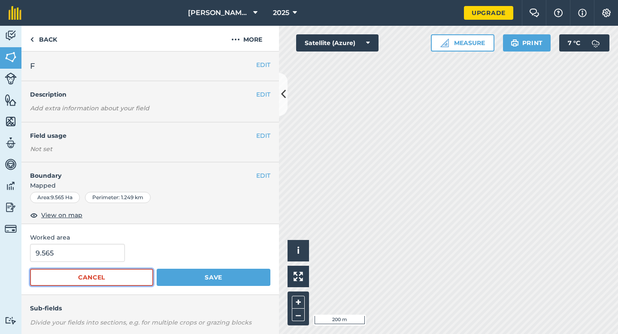
click at [106, 272] on button "Cancel" at bounding box center [91, 277] width 123 height 17
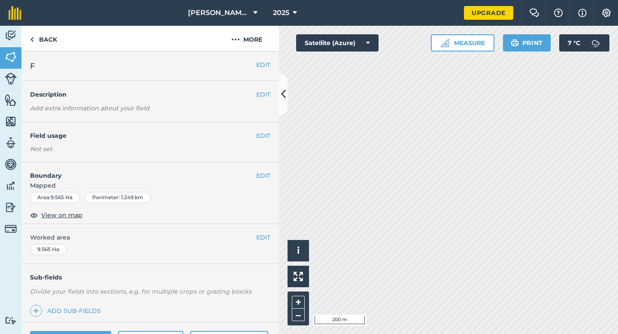
click at [103, 258] on div "EDIT Worked area 9.565 Ha" at bounding box center [149, 244] width 257 height 40
click at [258, 233] on button "EDIT" at bounding box center [263, 237] width 14 height 9
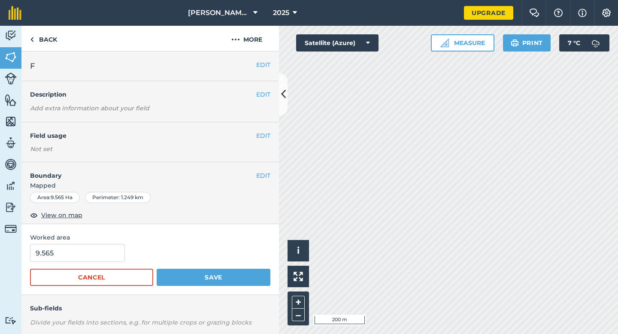
click at [55, 263] on form "9.565 Cancel Save" at bounding box center [150, 265] width 240 height 42
click at [59, 259] on input "9.565" at bounding box center [77, 253] width 95 height 18
type input "9.5"
click at [157, 269] on button "Save" at bounding box center [214, 277] width 114 height 17
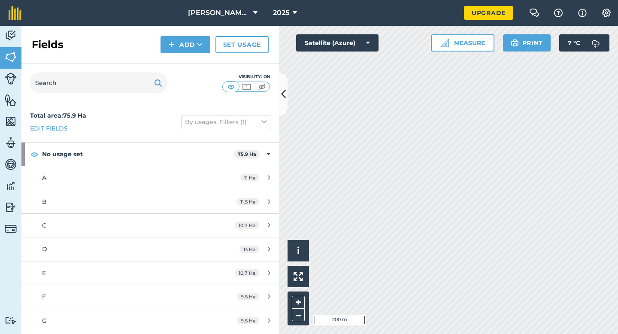
click at [203, 56] on div "Fields Add Set usage" at bounding box center [149, 45] width 257 height 38
click at [202, 51] on button "Add" at bounding box center [185, 44] width 50 height 17
click at [204, 59] on link "Draw" at bounding box center [185, 63] width 47 height 19
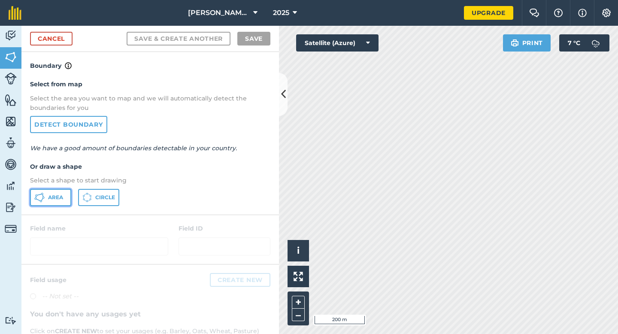
click at [51, 200] on span "Area" at bounding box center [55, 197] width 15 height 7
click at [51, 36] on link "Cancel" at bounding box center [51, 39] width 42 height 14
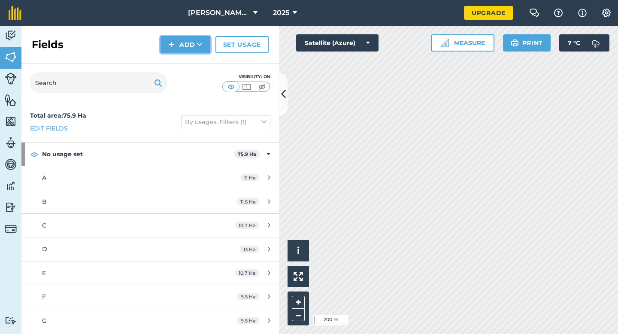
click at [185, 43] on button "Add" at bounding box center [185, 44] width 50 height 17
click at [186, 64] on link "Draw" at bounding box center [185, 63] width 47 height 19
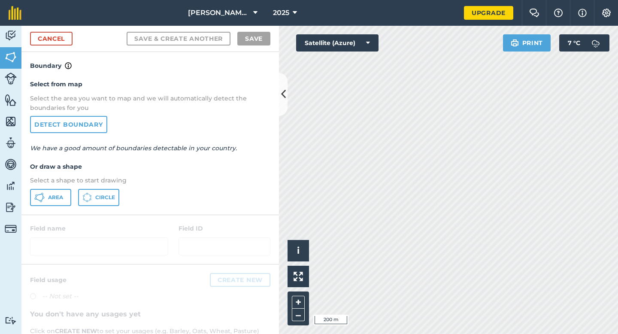
click at [55, 206] on div "Select from map Select the area you want to map and we will automatically detec…" at bounding box center [149, 142] width 257 height 143
click at [55, 203] on button "Area" at bounding box center [50, 197] width 41 height 17
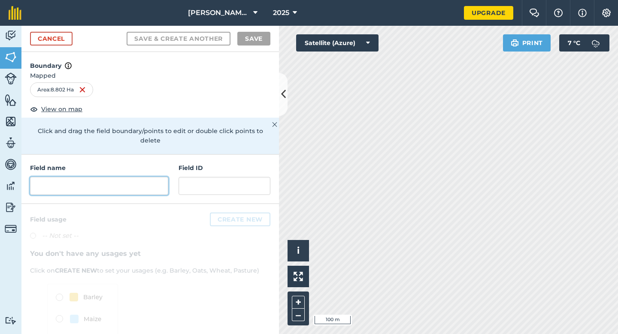
click at [145, 183] on input "text" at bounding box center [99, 186] width 138 height 18
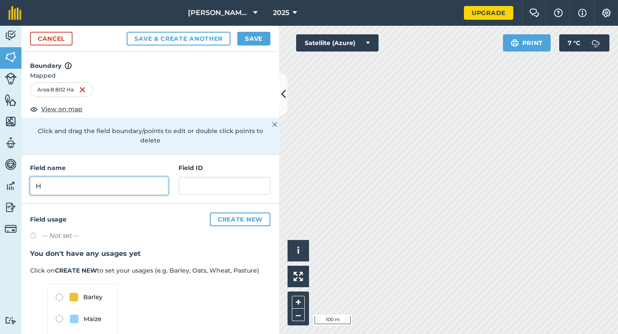
type input "H"
click at [246, 41] on button "Save" at bounding box center [253, 39] width 33 height 14
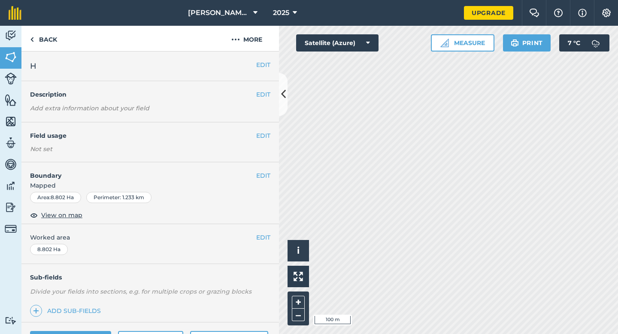
click at [266, 232] on div "EDIT Worked area 8.802 Ha" at bounding box center [149, 244] width 257 height 40
click at [265, 232] on div "EDIT Worked area 8.802 Ha" at bounding box center [149, 244] width 257 height 40
click at [265, 235] on button "EDIT" at bounding box center [263, 237] width 14 height 9
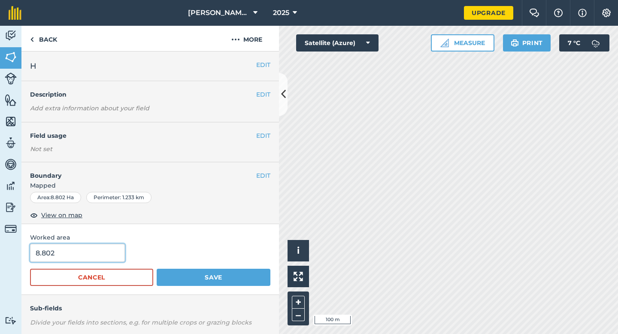
click at [109, 256] on input "8.802" at bounding box center [77, 253] width 95 height 18
type input "8.8"
click at [157, 269] on button "Save" at bounding box center [214, 277] width 114 height 17
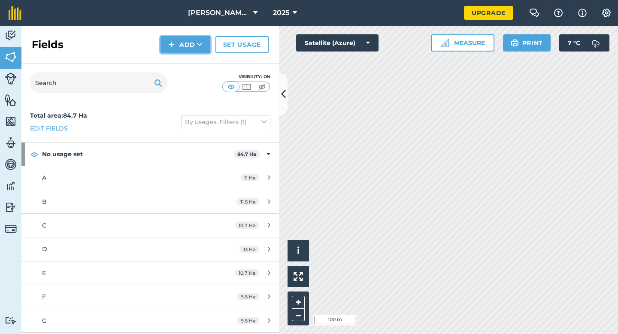
click at [193, 51] on button "Add" at bounding box center [185, 44] width 50 height 17
click at [193, 59] on link "Draw" at bounding box center [185, 63] width 47 height 19
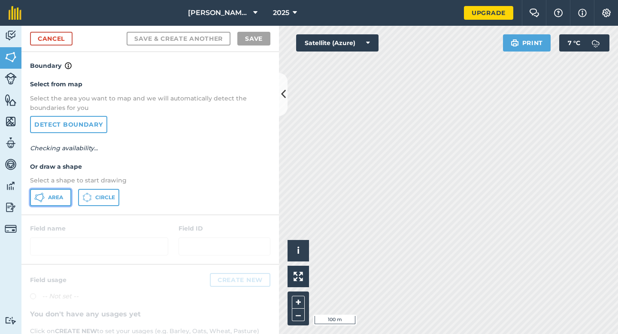
click at [66, 193] on button "Area" at bounding box center [50, 197] width 41 height 17
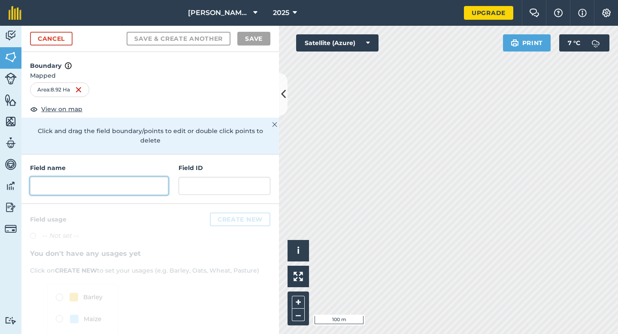
click at [136, 177] on input "text" at bounding box center [99, 186] width 138 height 18
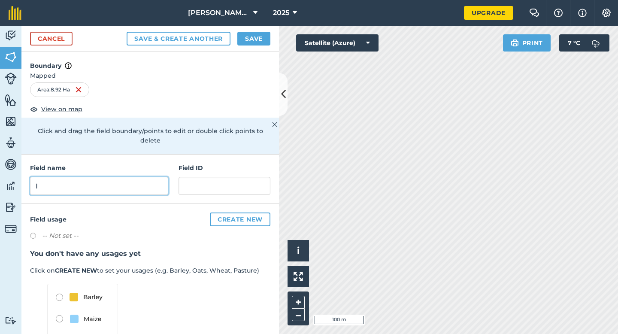
type input "I"
click at [257, 32] on button "Save" at bounding box center [253, 39] width 33 height 14
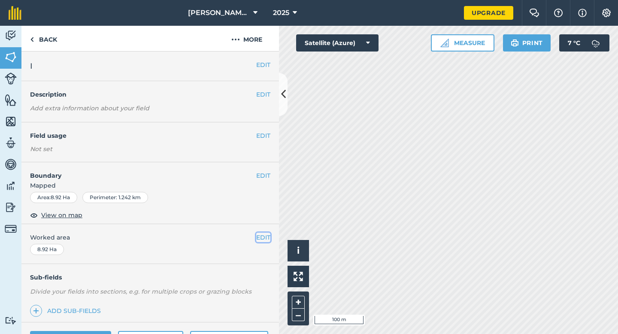
click at [264, 239] on button "EDIT" at bounding box center [263, 237] width 14 height 9
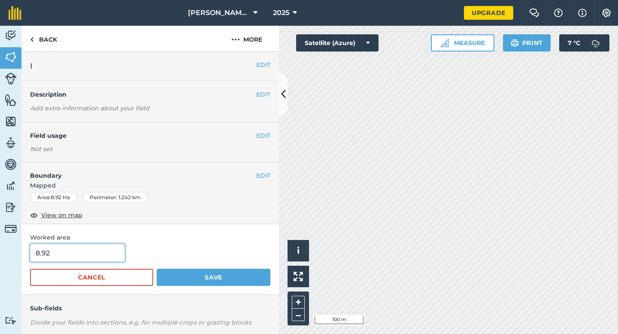
click at [82, 254] on input "8.92" at bounding box center [77, 253] width 95 height 18
type input "9"
click at [157, 269] on button "Save" at bounding box center [214, 277] width 114 height 17
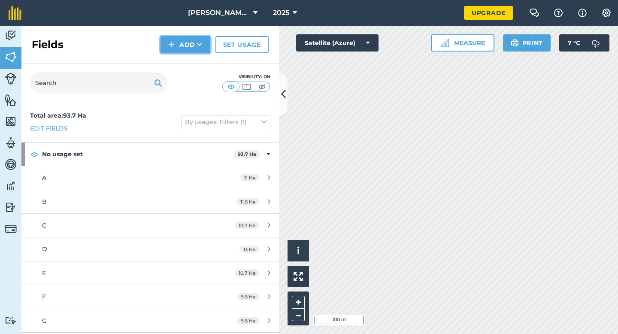
click at [178, 41] on button "Add" at bounding box center [185, 44] width 50 height 17
click at [178, 63] on link "Draw" at bounding box center [185, 63] width 47 height 19
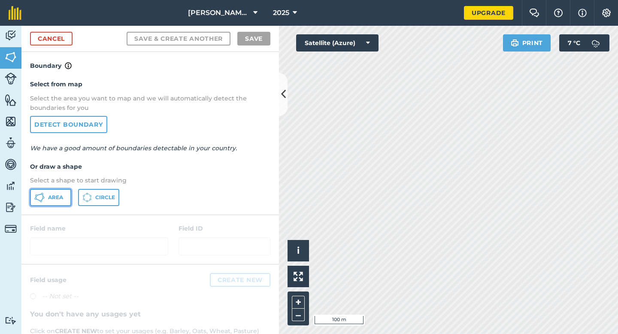
click at [54, 202] on button "Area" at bounding box center [50, 197] width 41 height 17
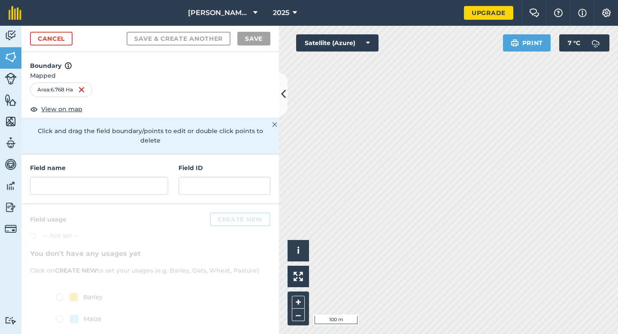
click at [148, 154] on div "Field name Field ID" at bounding box center [149, 178] width 257 height 49
click at [149, 177] on input "text" at bounding box center [99, 186] width 138 height 18
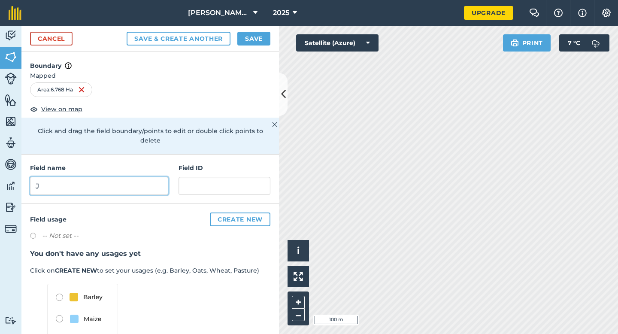
type input "J"
click at [253, 47] on div "Cancel Save & Create Another Save" at bounding box center [149, 39] width 257 height 26
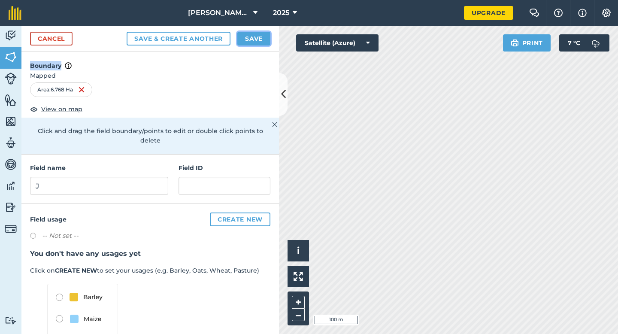
click at [253, 40] on button "Save" at bounding box center [253, 39] width 33 height 14
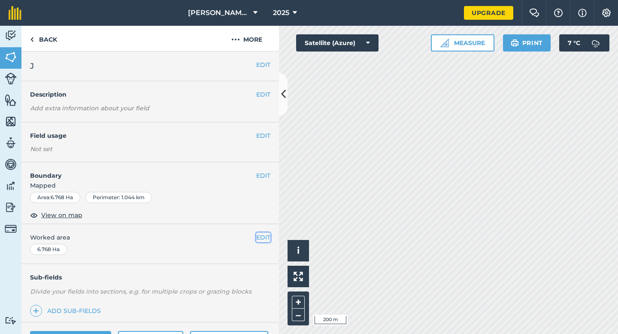
click at [263, 242] on button "EDIT" at bounding box center [263, 237] width 14 height 9
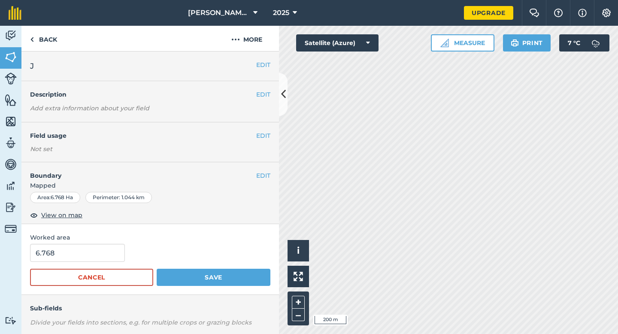
click at [128, 254] on div "6.768" at bounding box center [150, 253] width 240 height 18
click at [118, 254] on input "6.768" at bounding box center [77, 253] width 95 height 18
type input "6.8"
click at [157, 269] on button "Save" at bounding box center [214, 277] width 114 height 17
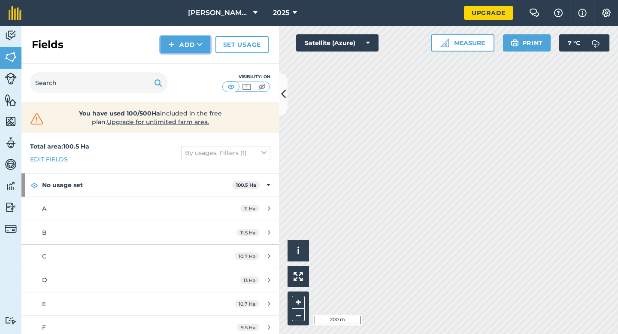
click at [182, 42] on button "Add" at bounding box center [185, 44] width 50 height 17
click at [190, 66] on link "Draw" at bounding box center [185, 63] width 47 height 19
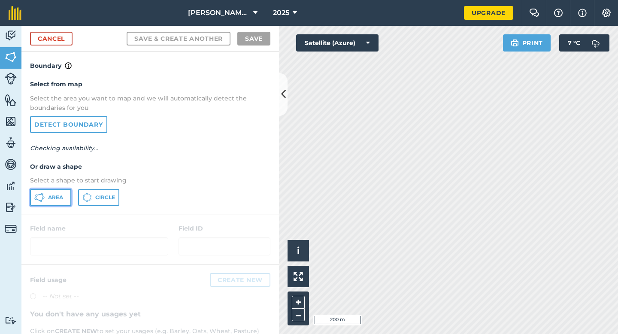
click at [63, 191] on button "Area" at bounding box center [50, 197] width 41 height 17
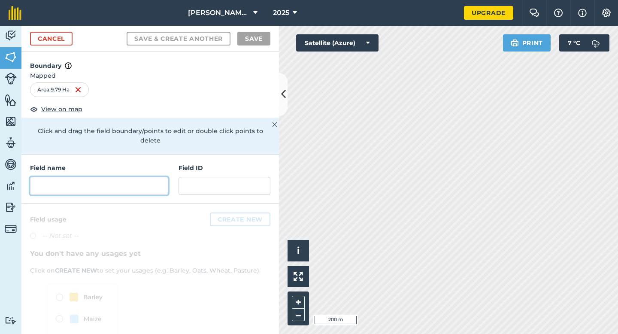
click at [148, 177] on input "text" at bounding box center [99, 186] width 138 height 18
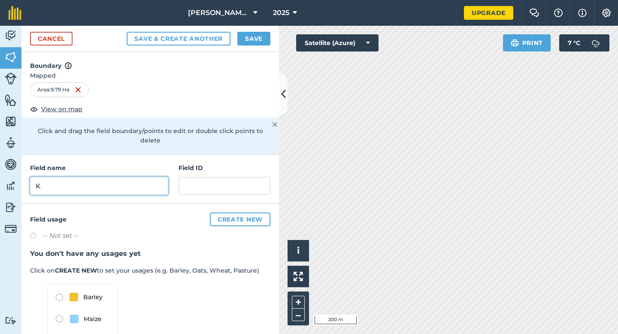
type input "K"
click at [257, 39] on button "Save" at bounding box center [253, 39] width 33 height 14
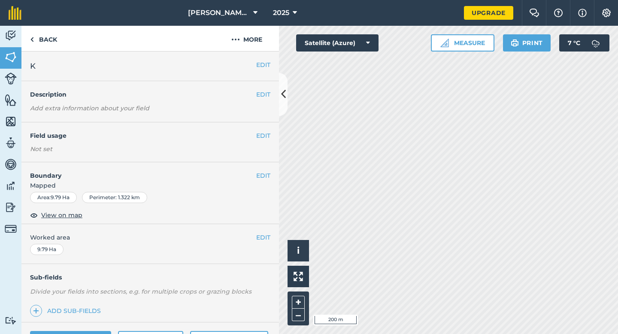
click at [255, 239] on span "Worked area" at bounding box center [150, 237] width 240 height 9
click at [263, 235] on button "EDIT" at bounding box center [263, 237] width 14 height 9
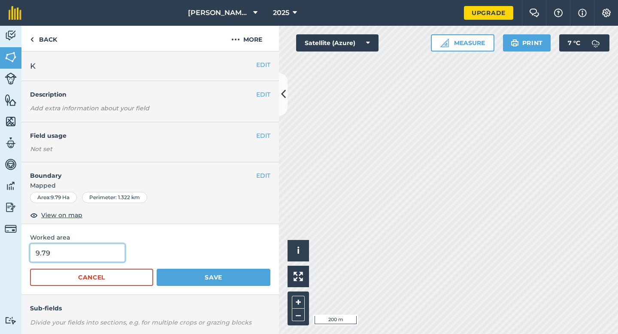
click at [82, 261] on input "9.79" at bounding box center [77, 253] width 95 height 18
type input "10"
click at [157, 269] on button "Save" at bounding box center [214, 277] width 114 height 17
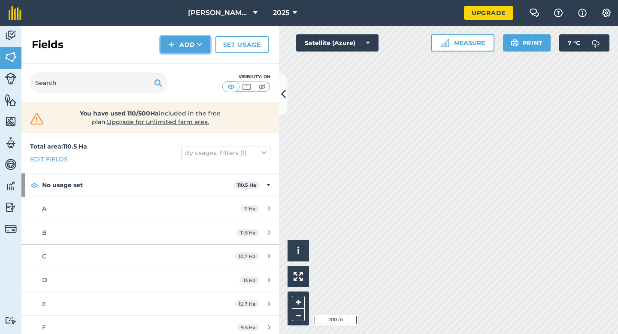
click at [179, 50] on button "Add" at bounding box center [185, 44] width 50 height 17
click at [179, 67] on link "Draw" at bounding box center [185, 63] width 47 height 19
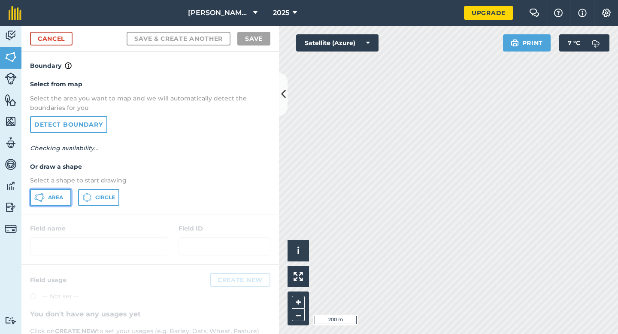
click at [48, 192] on button "Area" at bounding box center [50, 197] width 41 height 17
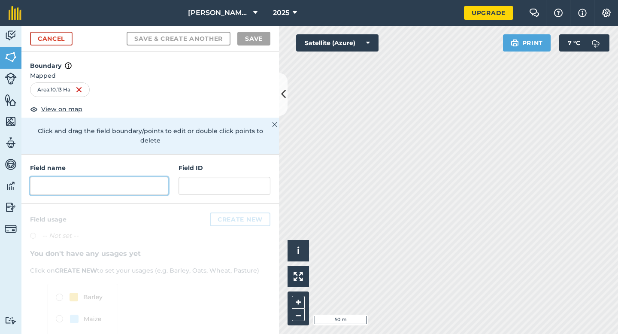
click at [163, 182] on input "text" at bounding box center [99, 186] width 138 height 18
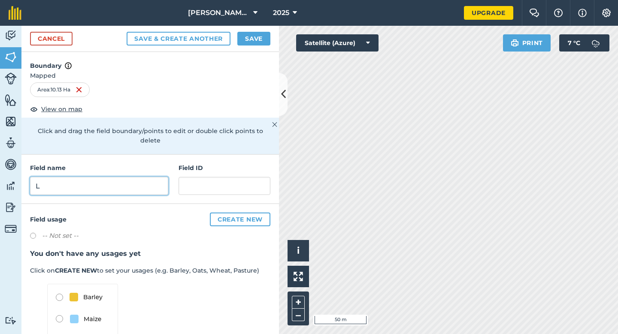
type input "L"
click at [260, 36] on button "Save" at bounding box center [253, 39] width 33 height 14
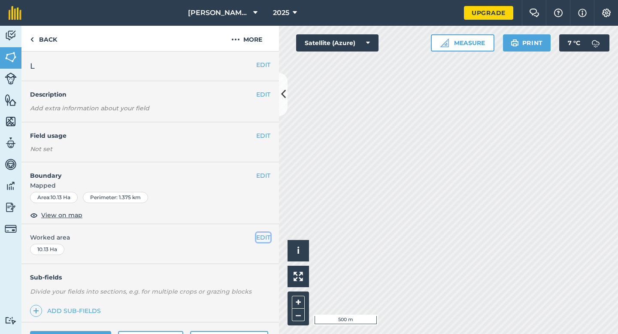
click at [263, 239] on button "EDIT" at bounding box center [263, 237] width 14 height 9
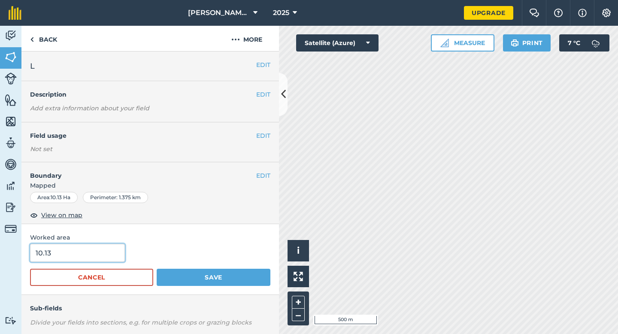
click at [95, 256] on input "10.13" at bounding box center [77, 253] width 95 height 18
type input "10"
click at [157, 269] on button "Save" at bounding box center [214, 277] width 114 height 17
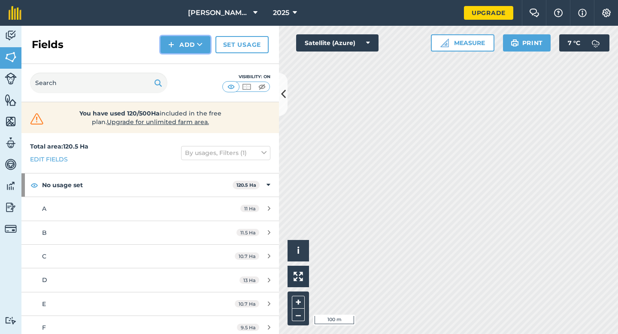
click at [197, 51] on button "Add" at bounding box center [185, 44] width 50 height 17
click at [197, 57] on link "Draw" at bounding box center [185, 63] width 47 height 19
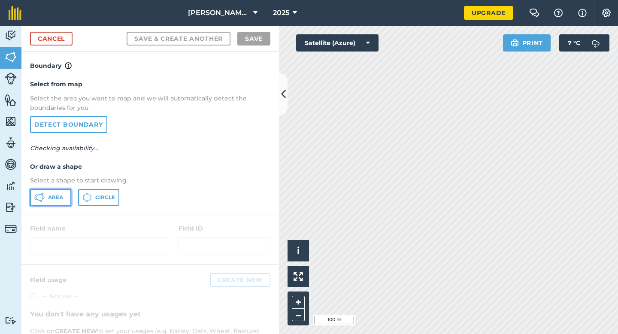
click at [48, 204] on button "Area" at bounding box center [50, 197] width 41 height 17
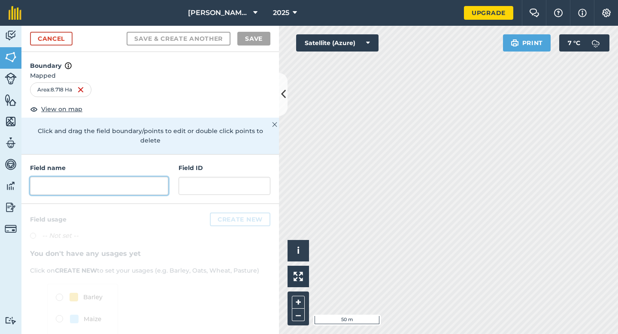
click at [158, 177] on input "text" at bounding box center [99, 186] width 138 height 18
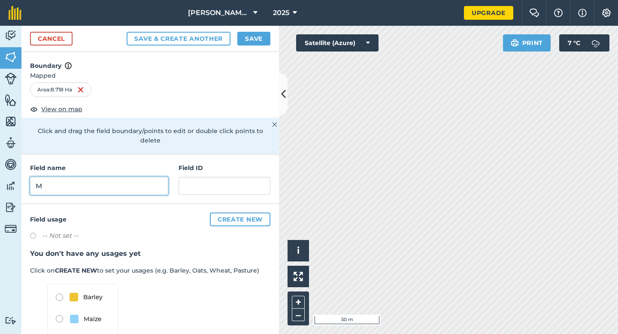
type input "M"
click at [242, 34] on button "Save" at bounding box center [253, 39] width 33 height 14
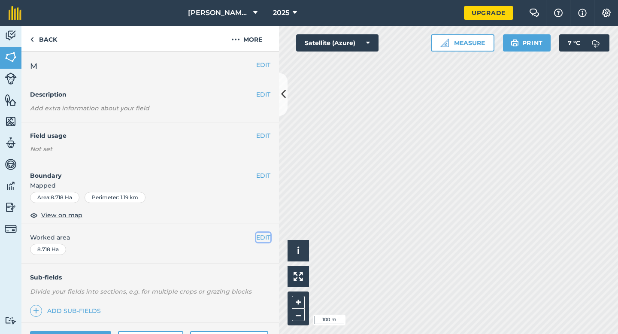
click at [266, 236] on button "EDIT" at bounding box center [263, 237] width 14 height 9
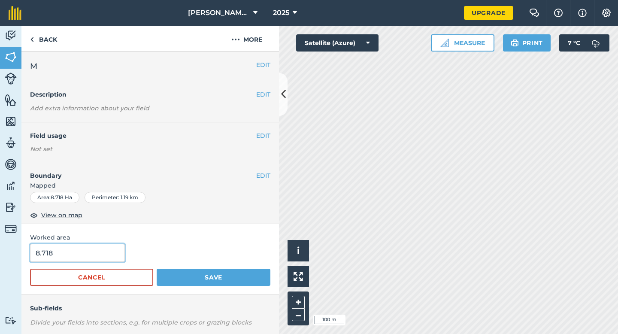
click at [42, 260] on input "8.718" at bounding box center [77, 253] width 95 height 18
type input "8.8"
click at [157, 269] on button "Save" at bounding box center [214, 277] width 114 height 17
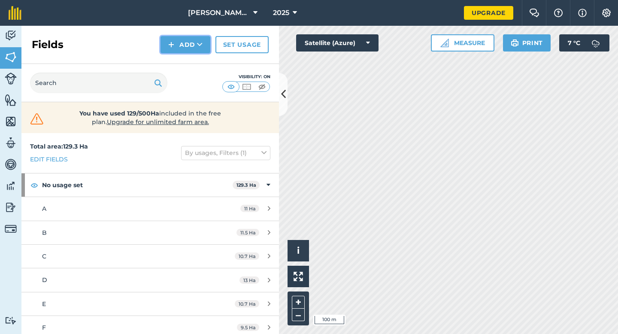
click at [174, 47] on img at bounding box center [171, 44] width 6 height 10
click at [178, 62] on link "Draw" at bounding box center [185, 63] width 47 height 19
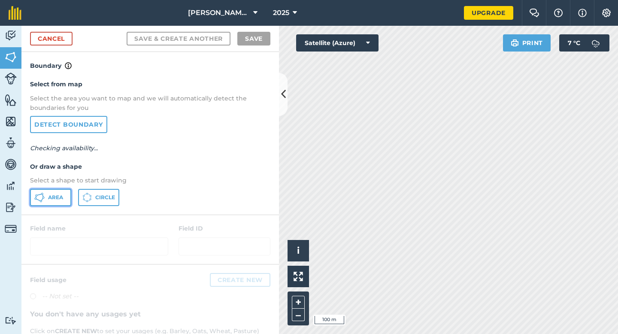
click at [56, 198] on span "Area" at bounding box center [55, 197] width 15 height 7
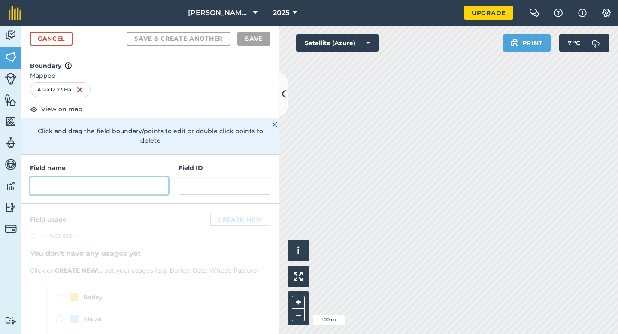
click at [126, 177] on input "text" at bounding box center [99, 186] width 138 height 18
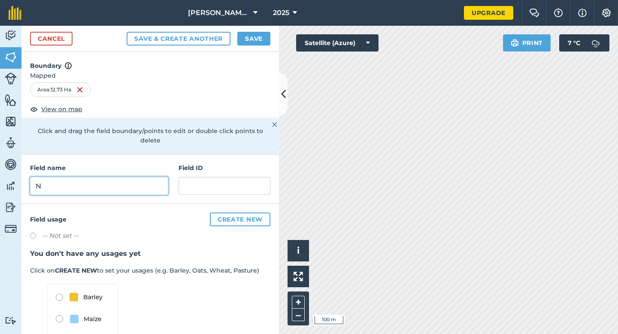
type input "N"
click at [254, 29] on div "Cancel Save & Create Another Save" at bounding box center [149, 39] width 257 height 26
click at [254, 34] on button "Save" at bounding box center [253, 39] width 33 height 14
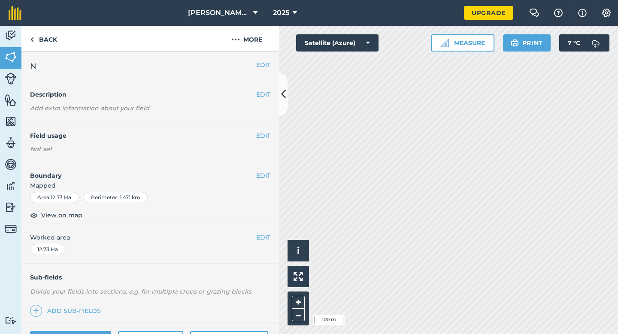
click at [273, 236] on div "EDIT Worked area 12.73 Ha" at bounding box center [149, 244] width 257 height 40
click at [247, 240] on span "Worked area" at bounding box center [150, 237] width 240 height 9
click at [260, 240] on button "EDIT" at bounding box center [263, 237] width 14 height 9
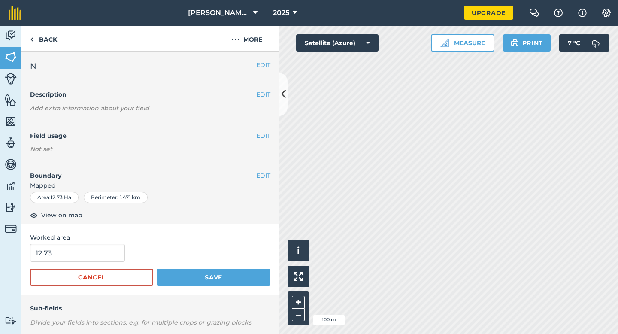
click at [67, 267] on form "12.73 Cancel Save" at bounding box center [150, 265] width 240 height 42
click at [67, 257] on input "12.73" at bounding box center [77, 253] width 95 height 18
type input "12.7"
click at [157, 269] on button "Save" at bounding box center [214, 277] width 114 height 17
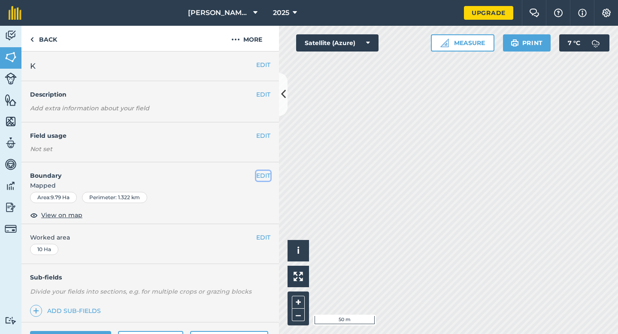
click at [260, 176] on button "EDIT" at bounding box center [263, 175] width 14 height 9
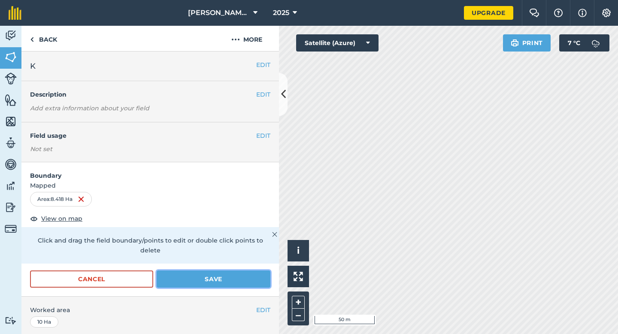
click at [229, 275] on button "Save" at bounding box center [214, 278] width 114 height 17
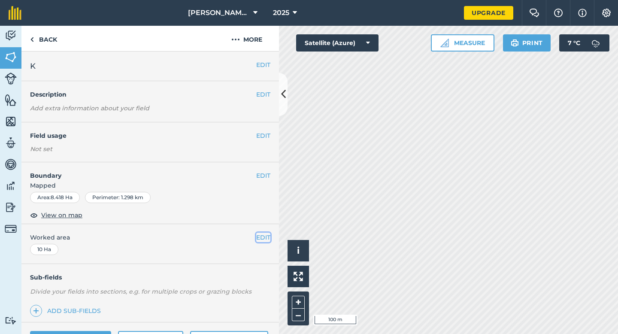
click at [266, 241] on button "EDIT" at bounding box center [263, 237] width 14 height 9
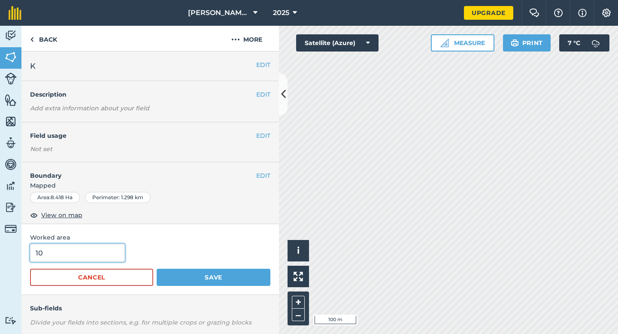
click at [76, 250] on input "10" at bounding box center [77, 253] width 95 height 18
type input "8.4"
click at [157, 269] on button "Save" at bounding box center [214, 277] width 114 height 17
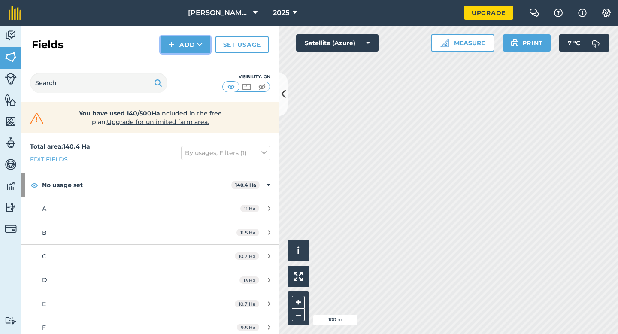
click at [188, 44] on button "Add" at bounding box center [185, 44] width 50 height 17
click at [188, 60] on link "Draw" at bounding box center [185, 63] width 47 height 19
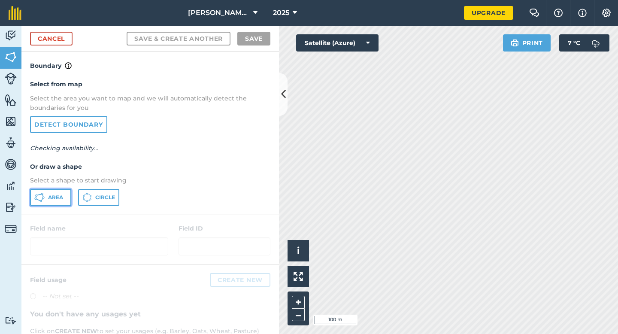
click at [49, 195] on span "Area" at bounding box center [55, 197] width 15 height 7
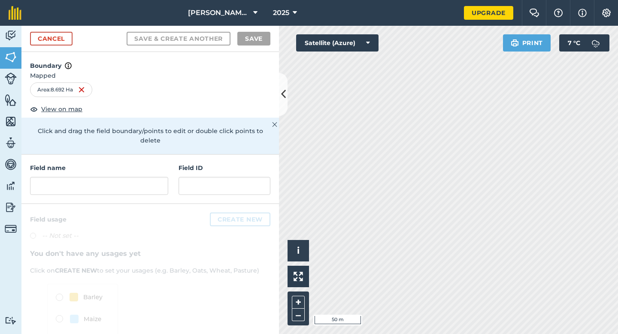
click at [143, 187] on div "Field name Field ID" at bounding box center [149, 178] width 257 height 49
click at [143, 178] on input "text" at bounding box center [99, 186] width 138 height 18
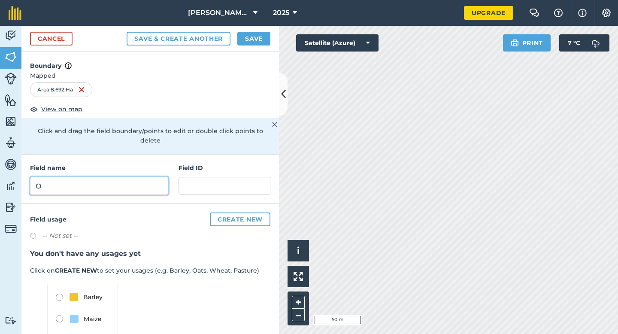
type input "O"
click at [259, 42] on button "Save" at bounding box center [253, 39] width 33 height 14
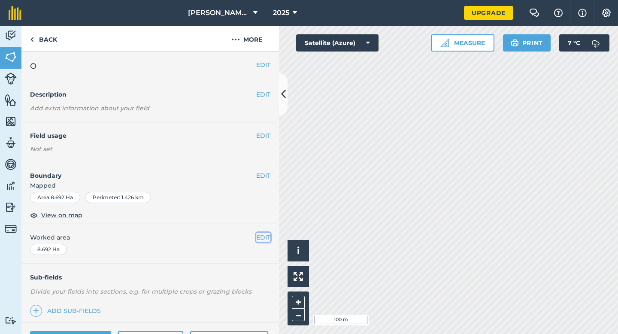
click at [264, 235] on button "EDIT" at bounding box center [263, 237] width 14 height 9
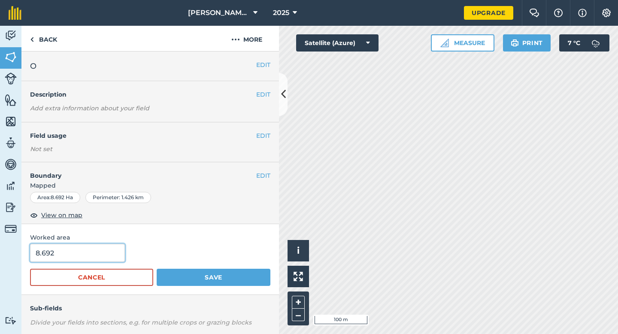
click at [120, 254] on input "8.692" at bounding box center [77, 253] width 95 height 18
type input "8.8"
click at [157, 269] on button "Save" at bounding box center [214, 277] width 114 height 17
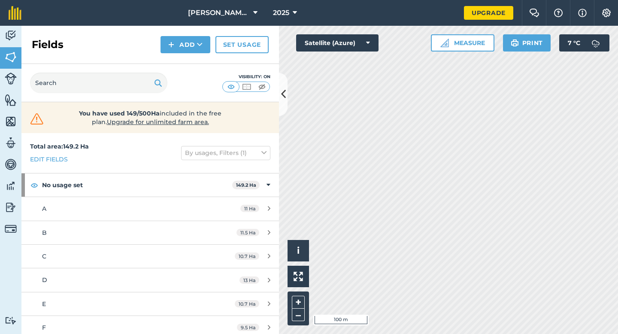
click at [185, 53] on div "Fields Add Set usage" at bounding box center [149, 45] width 257 height 38
click at [185, 56] on div "Fields Add Set usage" at bounding box center [149, 45] width 257 height 38
click at [185, 51] on button "Add" at bounding box center [185, 44] width 50 height 17
click at [185, 61] on link "Draw" at bounding box center [185, 63] width 47 height 19
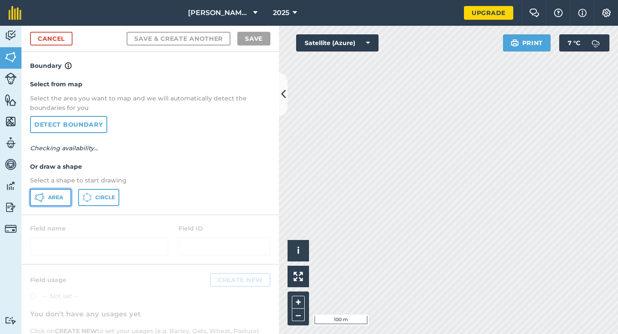
click at [64, 192] on button "Area" at bounding box center [50, 197] width 41 height 17
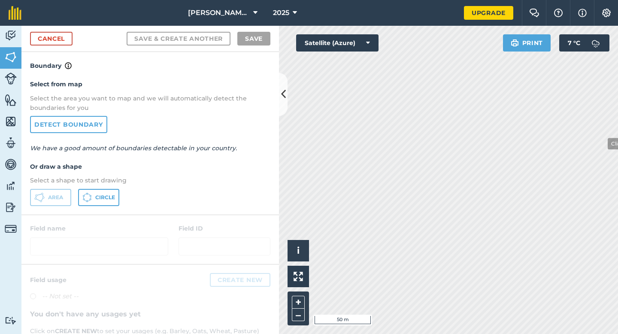
click at [456, 16] on div "[PERSON_NAME] & Sons Farming 2025 Upgrade Farm Chat Help Info Settings Map prin…" at bounding box center [309, 167] width 618 height 334
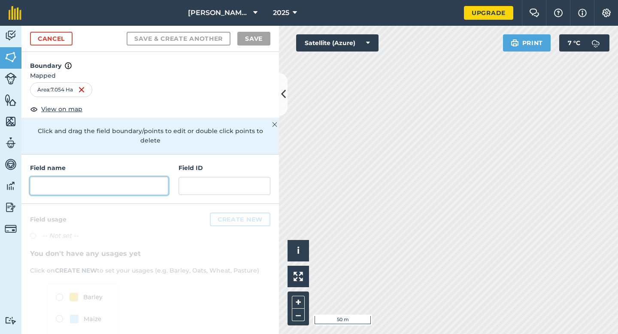
click at [160, 177] on input "text" at bounding box center [99, 186] width 138 height 18
type input "O"
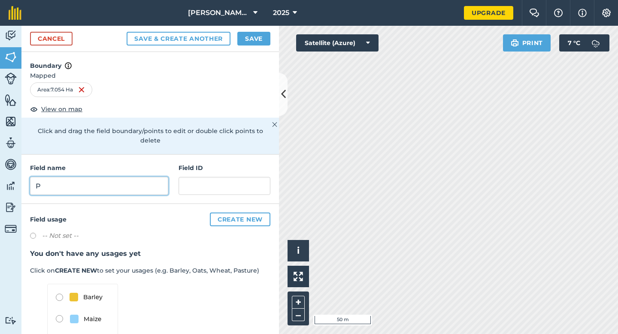
type input "P"
click at [261, 38] on button "Save" at bounding box center [253, 39] width 33 height 14
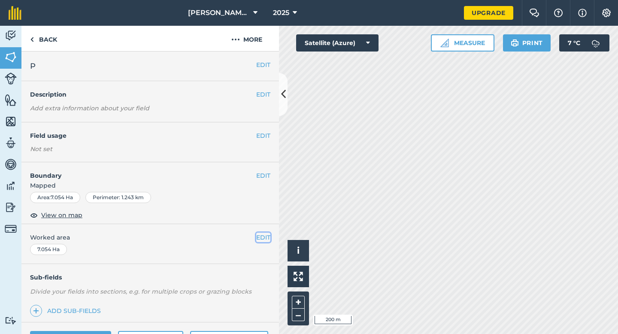
click at [265, 233] on button "EDIT" at bounding box center [263, 237] width 14 height 9
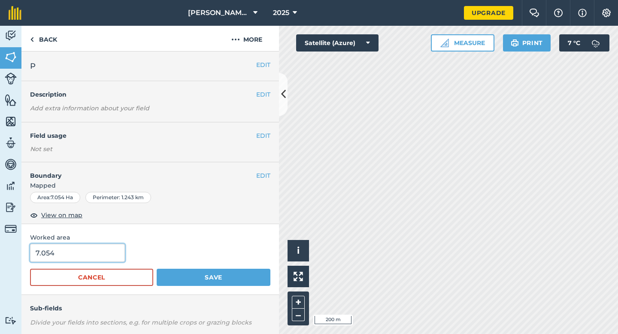
click at [89, 256] on input "7.054" at bounding box center [77, 253] width 95 height 18
type input "7"
click at [157, 269] on button "Save" at bounding box center [214, 277] width 114 height 17
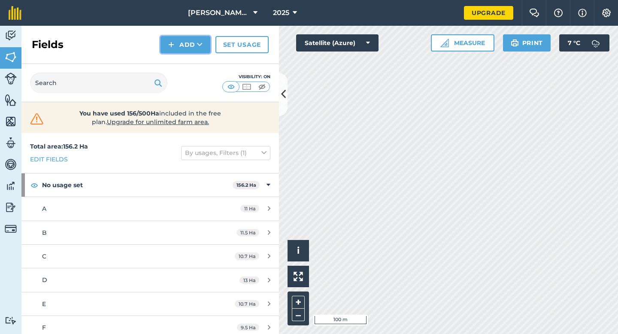
click at [193, 39] on button "Add" at bounding box center [185, 44] width 50 height 17
click at [193, 62] on link "Draw" at bounding box center [185, 63] width 47 height 19
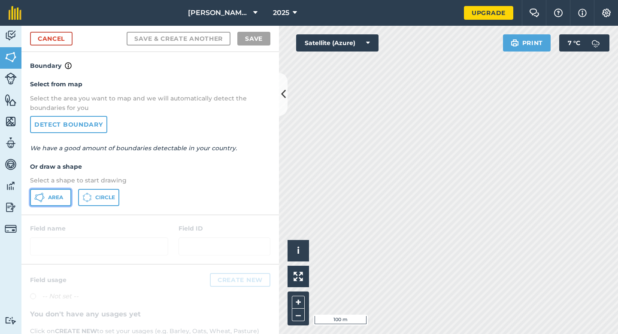
click at [54, 200] on span "Area" at bounding box center [55, 197] width 15 height 7
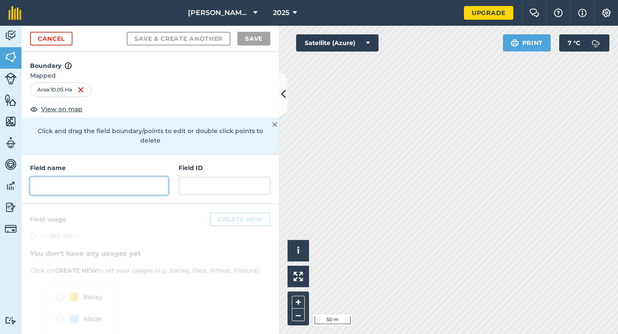
click at [137, 181] on input "text" at bounding box center [99, 186] width 138 height 18
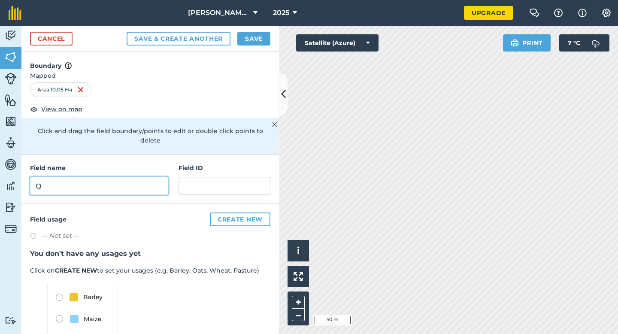
type input "Q"
click at [248, 41] on button "Save" at bounding box center [253, 39] width 33 height 14
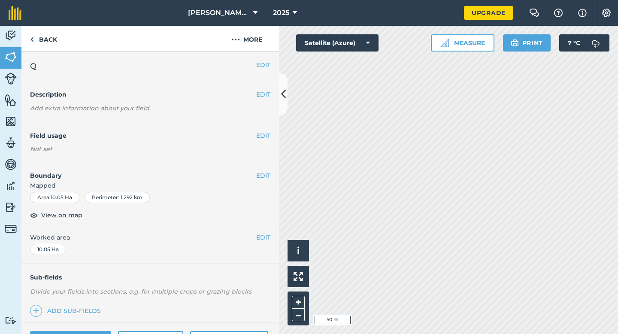
click at [269, 245] on div "EDIT Worked area 10.05 Ha" at bounding box center [149, 244] width 257 height 40
click at [268, 236] on button "EDIT" at bounding box center [263, 237] width 14 height 9
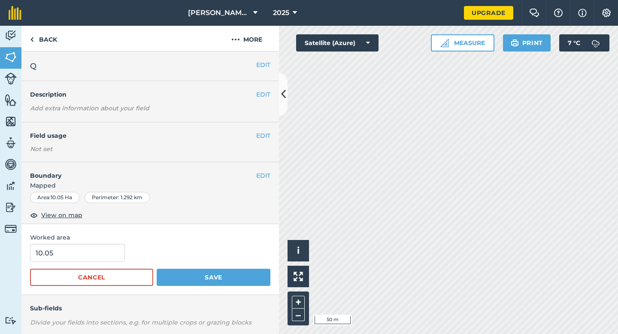
click at [54, 263] on form "10.05 Cancel Save" at bounding box center [150, 265] width 240 height 42
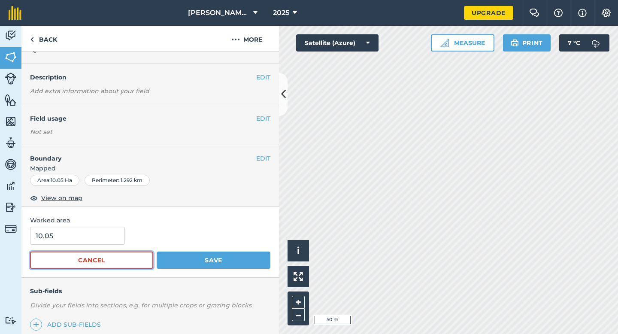
click at [55, 260] on button "Cancel" at bounding box center [91, 259] width 123 height 17
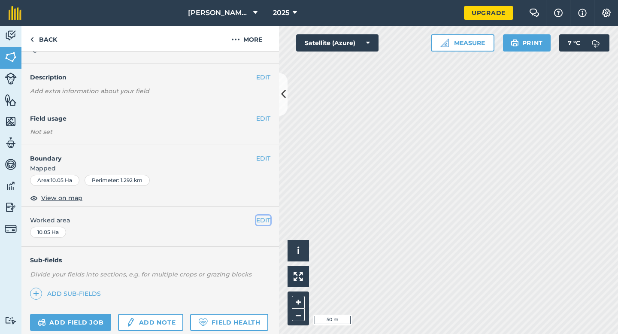
click at [266, 223] on button "EDIT" at bounding box center [263, 219] width 14 height 9
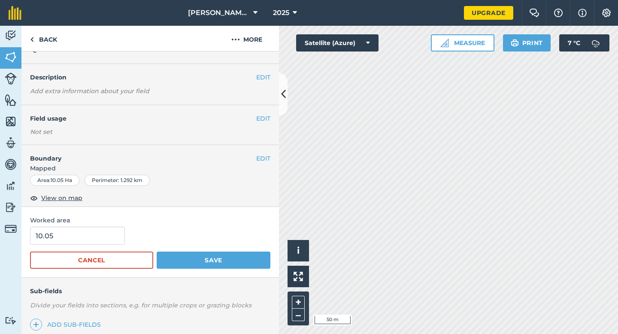
click at [129, 235] on div "10.05" at bounding box center [150, 236] width 240 height 18
click at [108, 235] on input "10.05" at bounding box center [77, 236] width 95 height 18
type input "10"
click at [157, 251] on button "Save" at bounding box center [214, 259] width 114 height 17
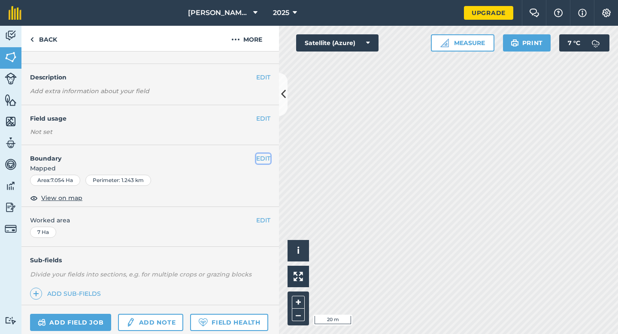
click at [262, 154] on button "EDIT" at bounding box center [263, 158] width 14 height 9
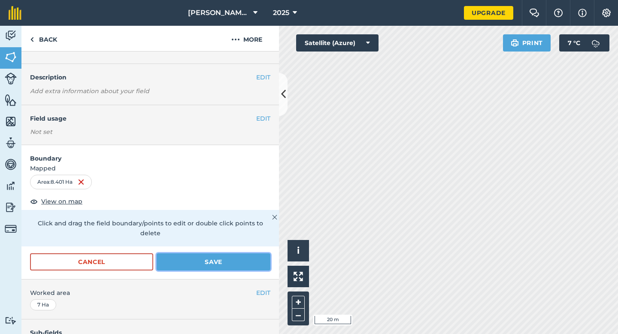
click at [257, 253] on button "Save" at bounding box center [214, 261] width 114 height 17
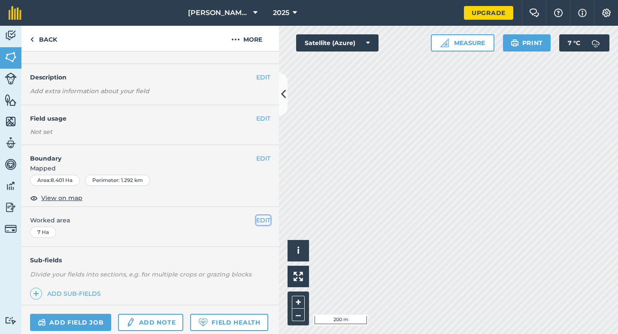
click at [266, 219] on button "EDIT" at bounding box center [263, 219] width 14 height 9
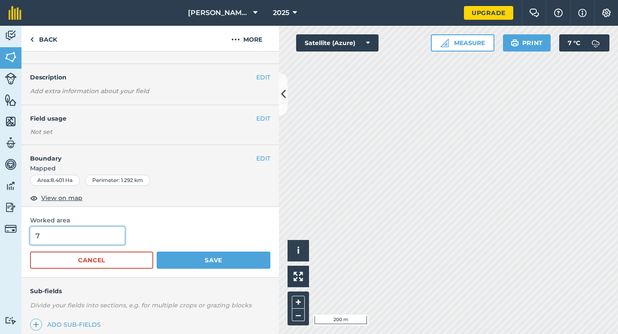
click at [100, 236] on input "7" at bounding box center [77, 236] width 95 height 18
type input "8.8"
click at [157, 251] on button "Save" at bounding box center [214, 259] width 114 height 17
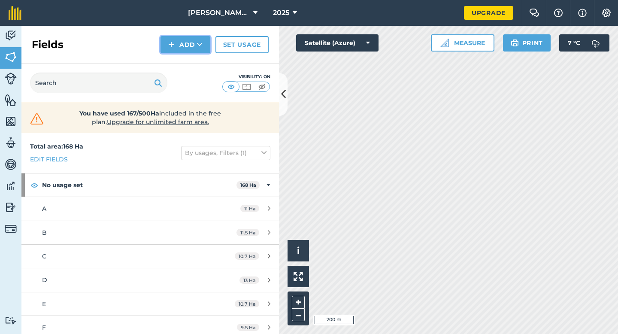
click at [173, 38] on button "Add" at bounding box center [185, 44] width 50 height 17
click at [187, 69] on link "Draw" at bounding box center [185, 63] width 47 height 19
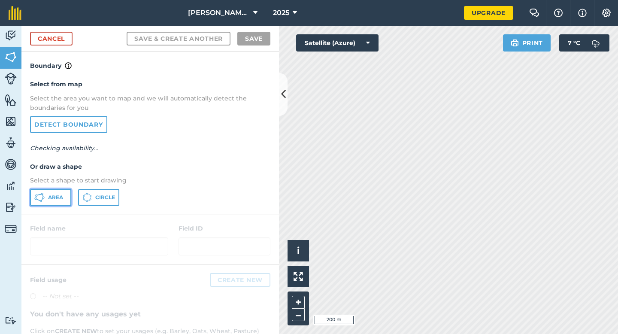
click at [70, 197] on button "Area" at bounding box center [50, 197] width 41 height 17
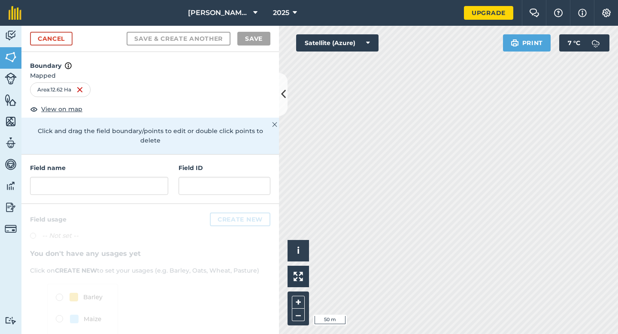
click at [172, 169] on div "Field name Field ID" at bounding box center [149, 178] width 257 height 49
click at [168, 169] on div "Field name Field ID" at bounding box center [149, 178] width 257 height 49
click at [166, 177] on input "text" at bounding box center [99, 186] width 138 height 18
type input "R"
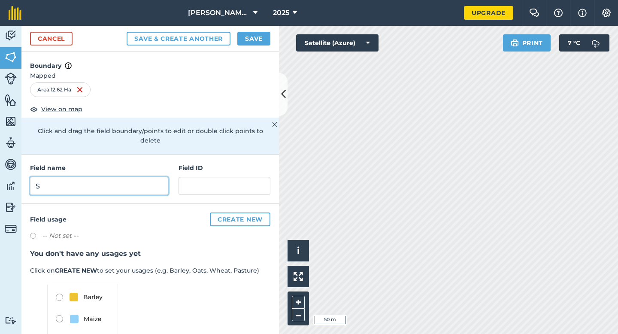
type input "S"
click at [261, 41] on button "Save" at bounding box center [253, 39] width 33 height 14
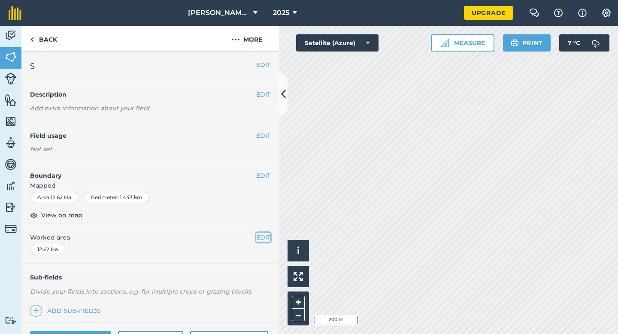
click at [266, 234] on button "EDIT" at bounding box center [263, 237] width 14 height 9
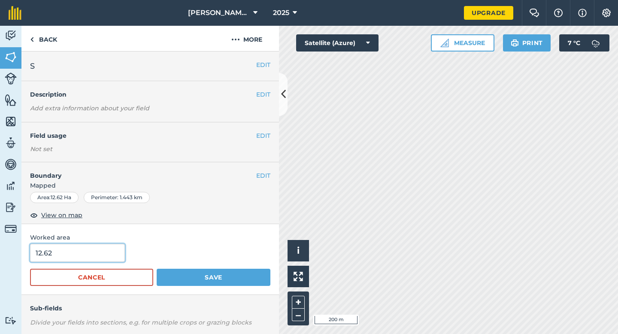
click at [112, 252] on input "12.62" at bounding box center [77, 253] width 95 height 18
type input "12.62"
click at [157, 269] on button "Save" at bounding box center [214, 277] width 114 height 17
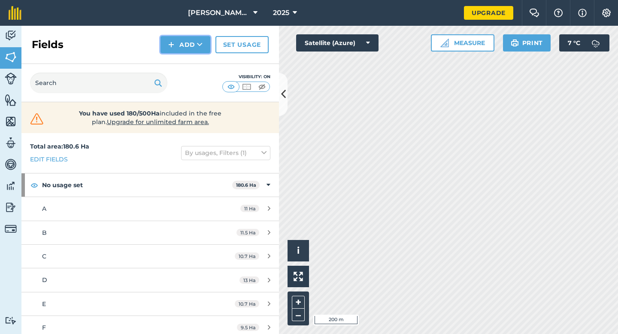
click at [179, 49] on button "Add" at bounding box center [185, 44] width 50 height 17
click at [180, 69] on link "Draw" at bounding box center [185, 63] width 47 height 19
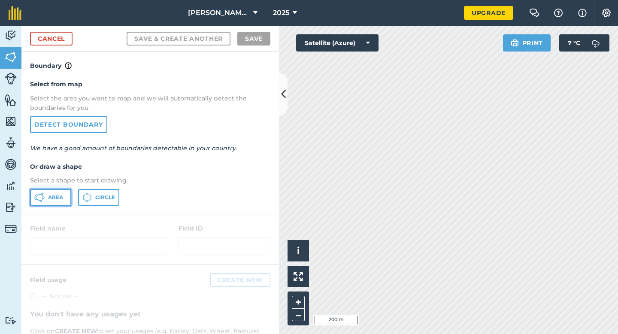
click at [58, 190] on button "Area" at bounding box center [50, 197] width 41 height 17
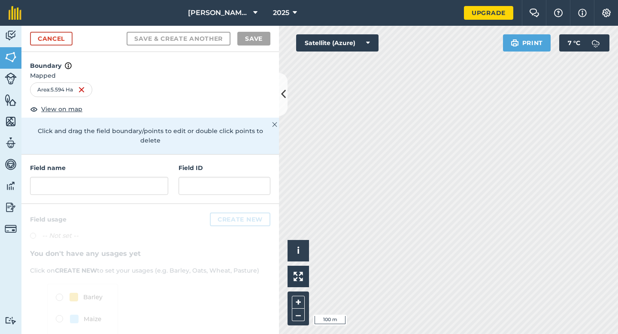
click at [54, 30] on div "Cancel Save & Create Another Save" at bounding box center [149, 39] width 257 height 26
click at [56, 35] on link "Cancel" at bounding box center [51, 39] width 42 height 14
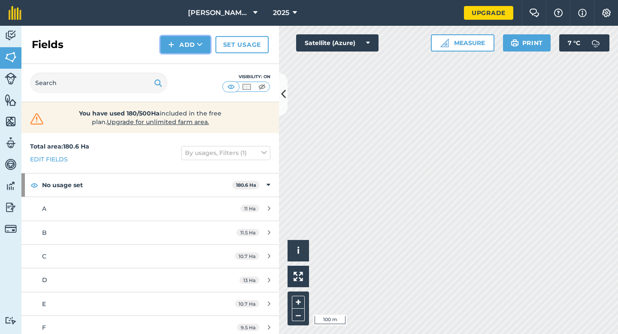
click at [181, 46] on button "Add" at bounding box center [185, 44] width 50 height 17
click at [180, 65] on link "Draw" at bounding box center [185, 63] width 47 height 19
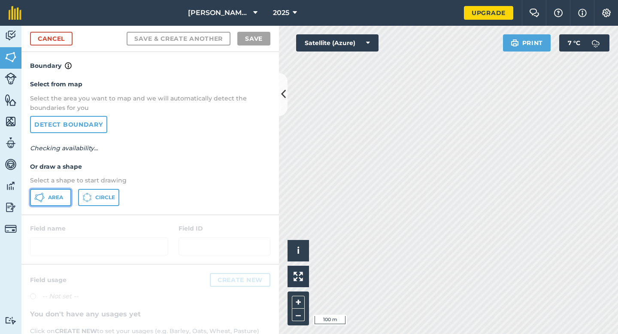
click at [61, 204] on button "Area" at bounding box center [50, 197] width 41 height 17
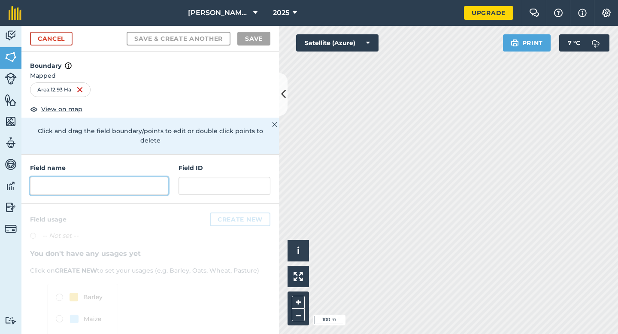
click at [139, 178] on input "text" at bounding box center [99, 186] width 138 height 18
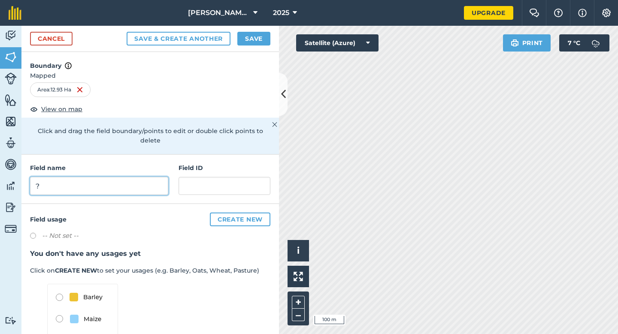
type input "?"
click at [243, 41] on button "Save" at bounding box center [253, 39] width 33 height 14
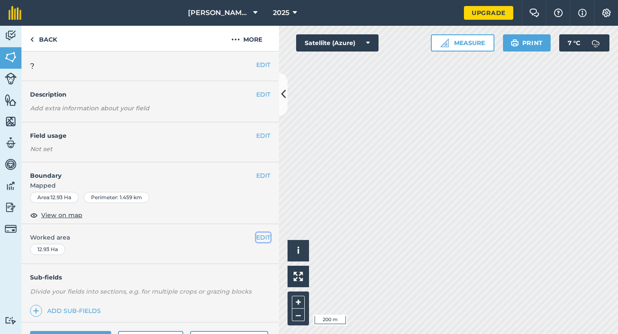
click at [266, 240] on button "EDIT" at bounding box center [263, 237] width 14 height 9
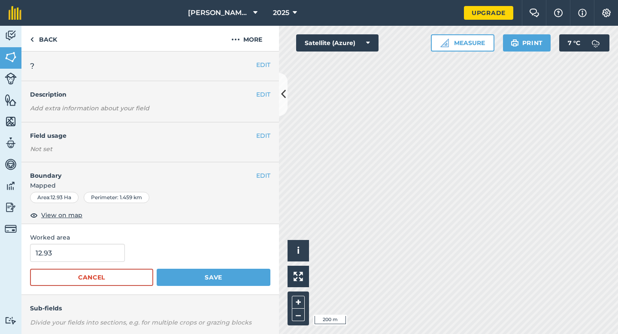
click at [97, 240] on span "Worked area" at bounding box center [150, 237] width 240 height 9
click at [97, 241] on span "Worked area" at bounding box center [150, 237] width 240 height 9
click at [97, 254] on input "12.93" at bounding box center [77, 253] width 95 height 18
type input "13"
click at [157, 269] on button "Save" at bounding box center [214, 277] width 114 height 17
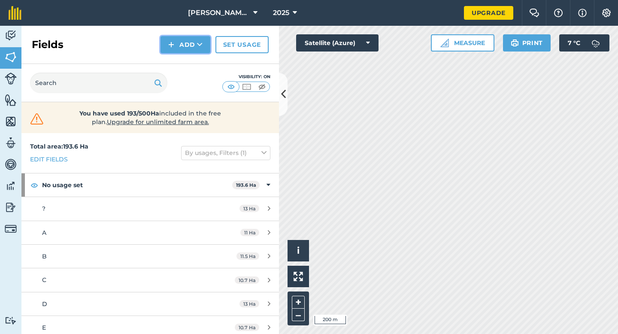
click at [193, 53] on button "Add" at bounding box center [185, 44] width 50 height 17
click at [193, 57] on link "Draw" at bounding box center [185, 63] width 47 height 19
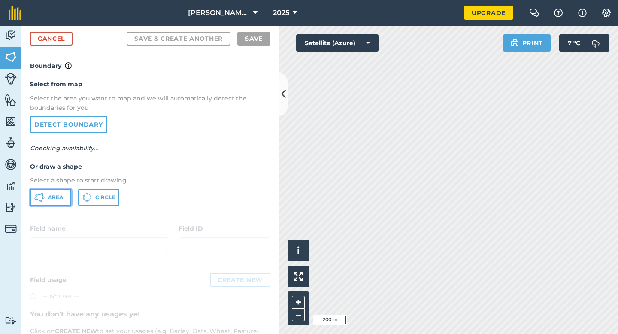
click at [51, 200] on span "Area" at bounding box center [55, 197] width 15 height 7
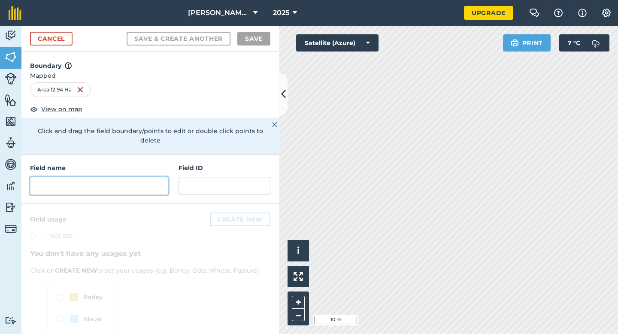
click at [121, 178] on input "text" at bounding box center [99, 186] width 138 height 18
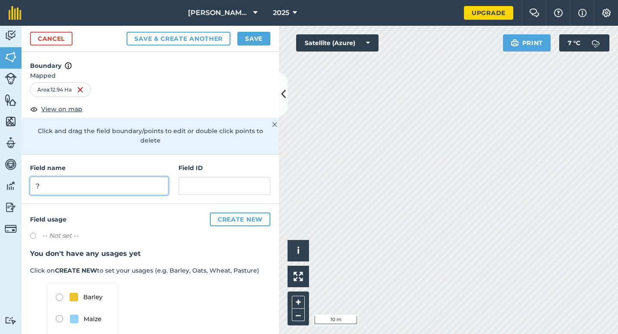
type input "?"
click at [248, 46] on div "Cancel Save & Create Another Save" at bounding box center [149, 39] width 257 height 26
click at [248, 38] on button "Save" at bounding box center [253, 39] width 33 height 14
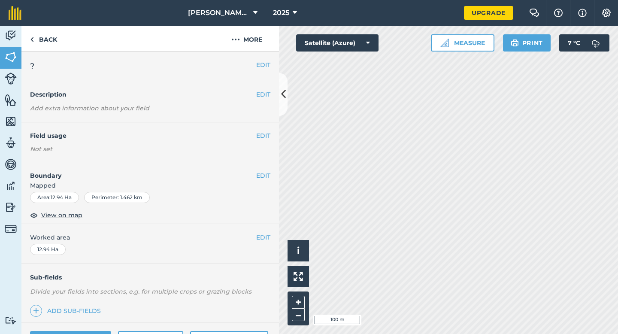
click at [266, 230] on div "EDIT Worked area 12.94 Ha" at bounding box center [149, 244] width 257 height 40
click at [266, 233] on button "EDIT" at bounding box center [263, 237] width 14 height 9
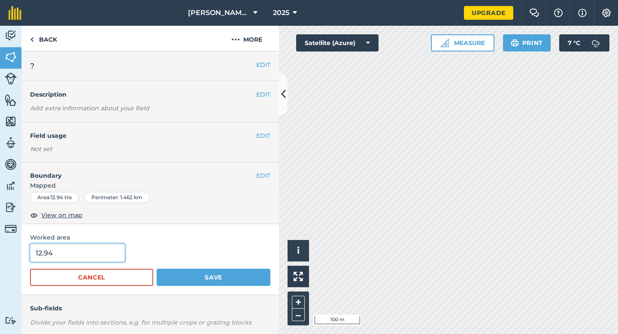
click at [57, 253] on input "12.94" at bounding box center [77, 253] width 95 height 18
type input "13"
click at [157, 269] on button "Save" at bounding box center [214, 277] width 114 height 17
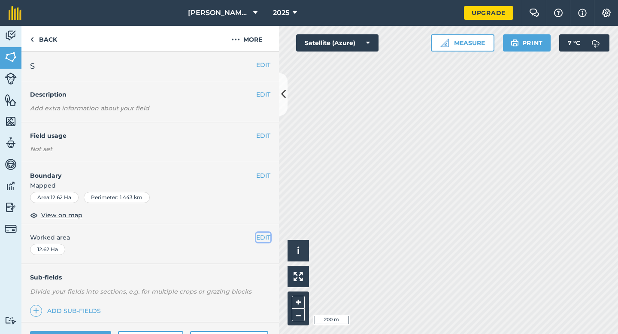
click at [267, 236] on button "EDIT" at bounding box center [263, 237] width 14 height 9
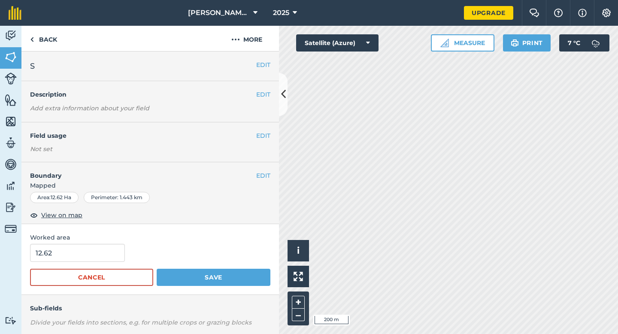
click at [109, 239] on span "Worked area" at bounding box center [150, 237] width 240 height 9
click at [109, 254] on input "12.62" at bounding box center [77, 253] width 95 height 18
type input "12.6"
click at [157, 269] on button "Save" at bounding box center [214, 277] width 114 height 17
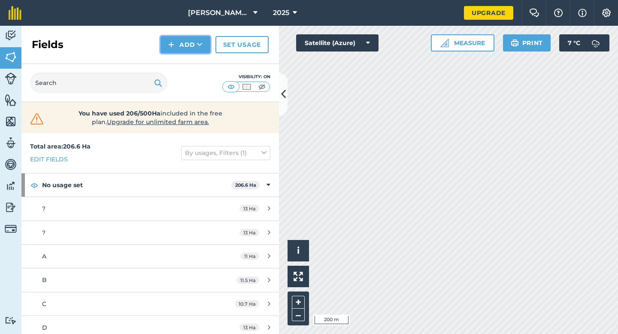
click at [179, 48] on button "Add" at bounding box center [185, 44] width 50 height 17
click at [180, 66] on link "Draw" at bounding box center [185, 63] width 47 height 19
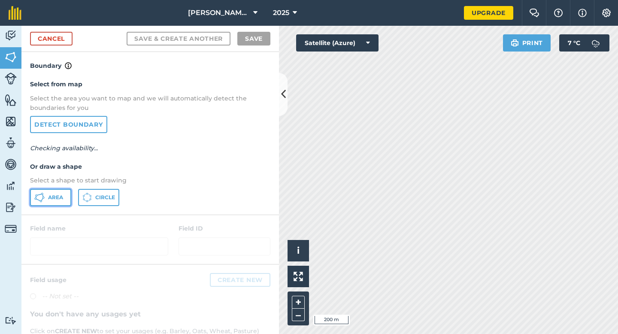
click at [49, 206] on button "Area" at bounding box center [50, 197] width 41 height 17
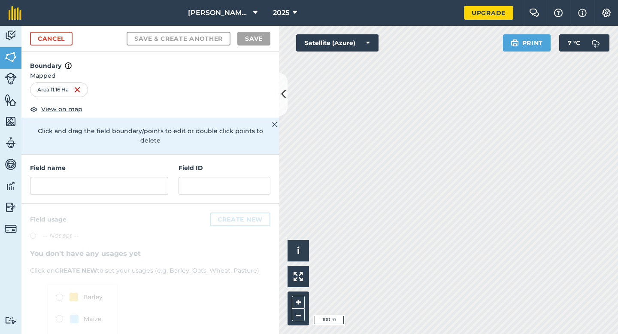
click at [176, 169] on div "Field name Field ID" at bounding box center [149, 178] width 257 height 49
click at [169, 169] on div "Field name Field ID" at bounding box center [149, 178] width 257 height 49
click at [161, 177] on input "text" at bounding box center [99, 186] width 138 height 18
click at [142, 179] on input "text" at bounding box center [99, 186] width 138 height 18
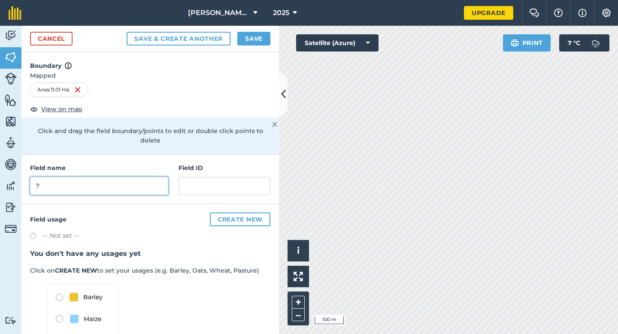
type input "?"
click at [246, 43] on button "Save" at bounding box center [253, 39] width 33 height 14
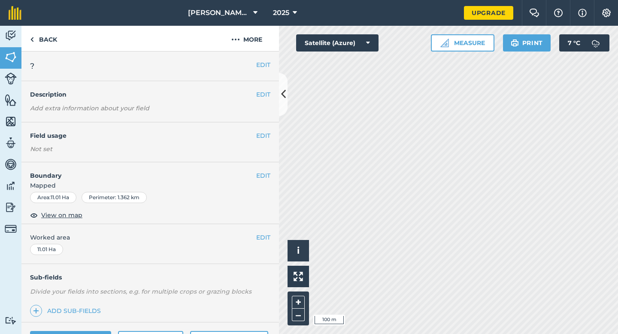
click at [266, 231] on div "EDIT Worked area 11.01 Ha" at bounding box center [149, 244] width 257 height 40
click at [266, 237] on button "EDIT" at bounding box center [263, 237] width 14 height 9
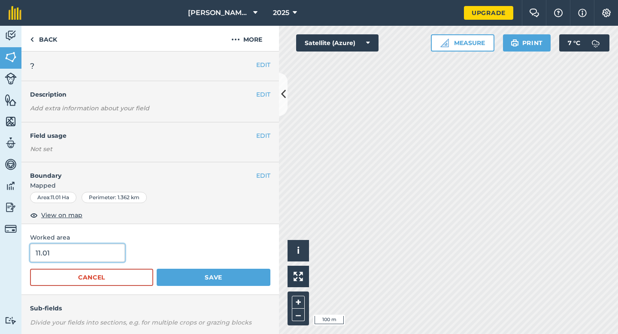
click at [99, 253] on input "11.01" at bounding box center [77, 253] width 95 height 18
click at [157, 269] on button "Save" at bounding box center [214, 277] width 114 height 17
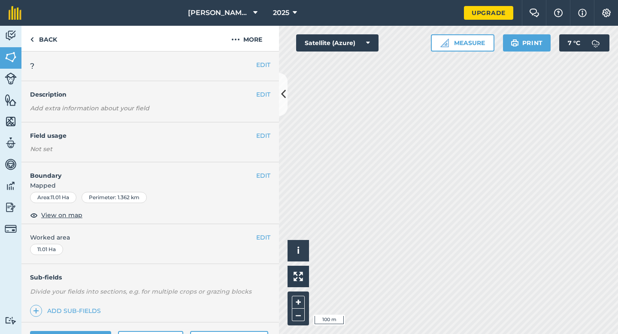
click at [263, 243] on div "EDIT Worked area 11.01 Ha" at bounding box center [149, 244] width 257 height 40
click at [263, 242] on button "EDIT" at bounding box center [263, 237] width 14 height 9
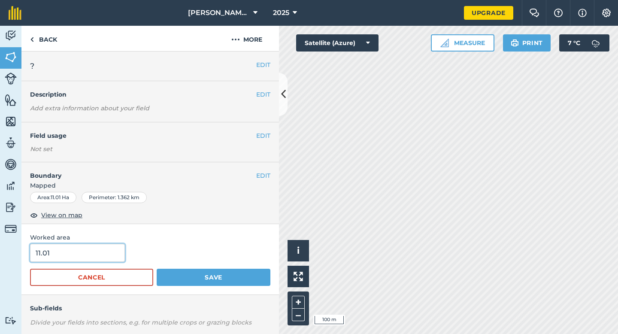
click at [100, 249] on input "11.01" at bounding box center [77, 253] width 95 height 18
type input "11"
click at [157, 269] on button "Save" at bounding box center [214, 277] width 114 height 17
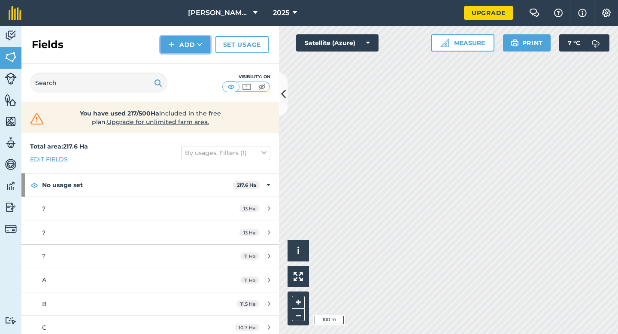
click at [163, 45] on button "Add" at bounding box center [185, 44] width 50 height 17
click at [175, 62] on link "Draw" at bounding box center [185, 63] width 47 height 19
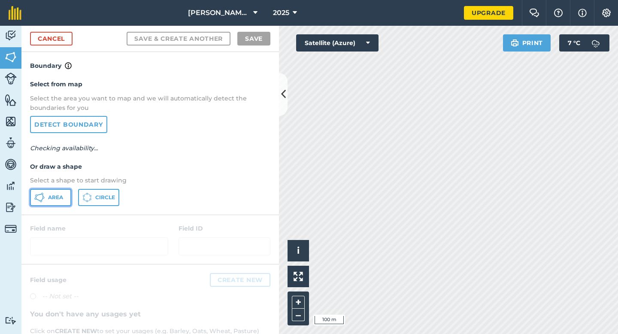
click at [46, 198] on button "Area" at bounding box center [50, 197] width 41 height 17
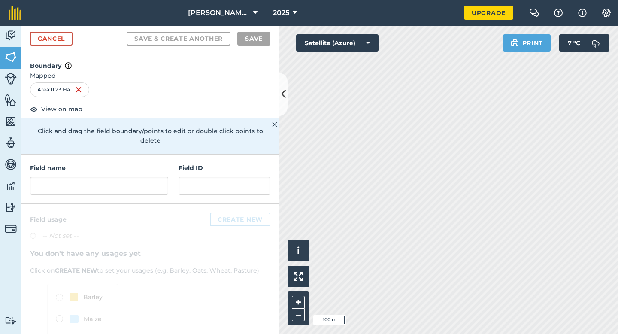
click at [157, 163] on h4 "Field name" at bounding box center [99, 167] width 138 height 9
click at [157, 163] on div "Field name" at bounding box center [99, 179] width 138 height 32
click at [157, 177] on input "text" at bounding box center [99, 186] width 138 height 18
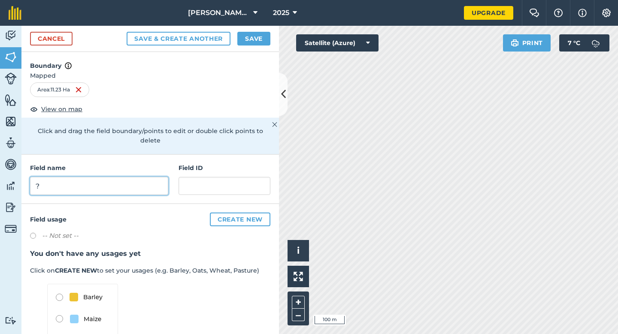
type input "?"
click at [257, 39] on button "Save" at bounding box center [253, 39] width 33 height 14
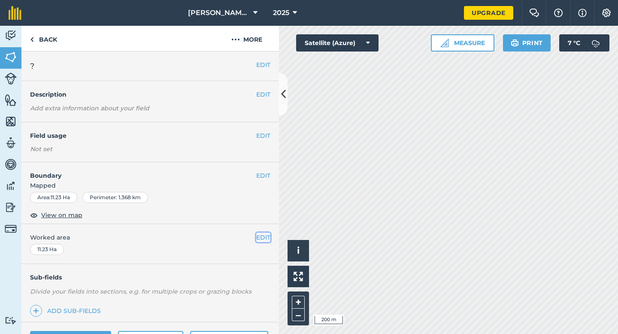
click at [267, 238] on button "EDIT" at bounding box center [263, 237] width 14 height 9
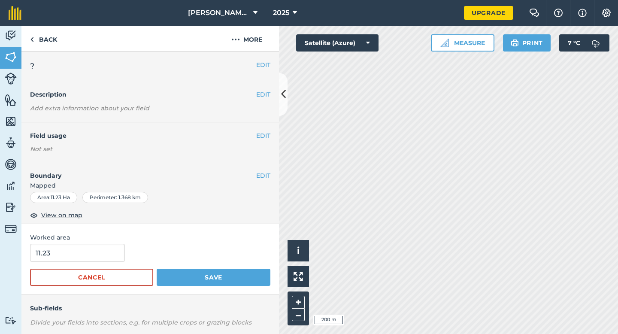
click at [63, 262] on form "11.23 Cancel Save" at bounding box center [150, 265] width 240 height 42
click at [63, 257] on input "11.23" at bounding box center [77, 253] width 95 height 18
type input "11.2"
click at [157, 269] on button "Save" at bounding box center [214, 277] width 114 height 17
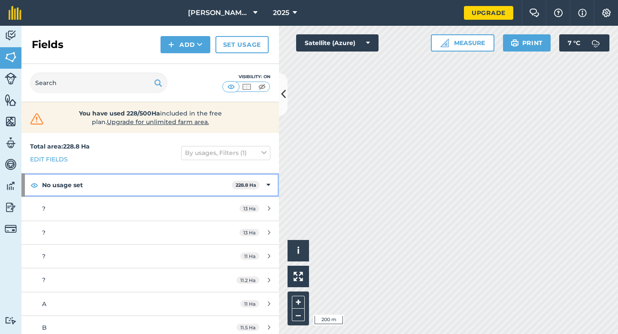
click at [254, 184] on strong "228.8 Ha" at bounding box center [246, 185] width 21 height 6
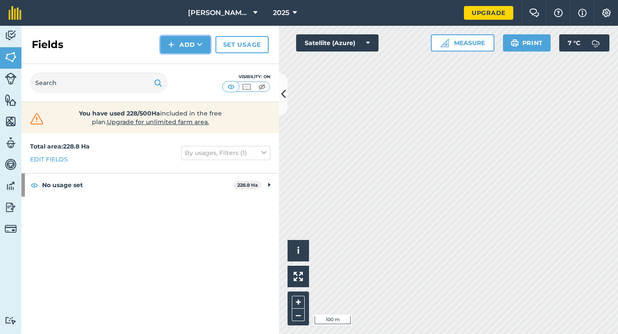
click at [194, 52] on button "Add" at bounding box center [185, 44] width 50 height 17
click at [194, 57] on link "Draw" at bounding box center [185, 63] width 47 height 19
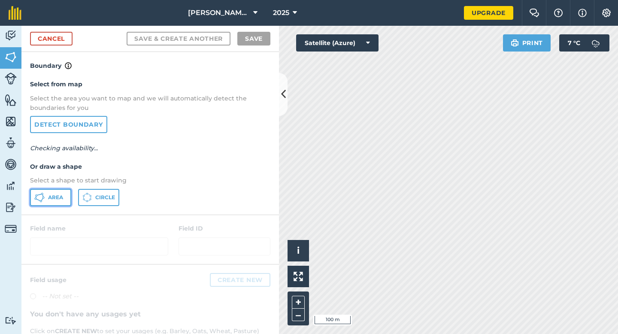
click at [59, 196] on span "Area" at bounding box center [55, 197] width 15 height 7
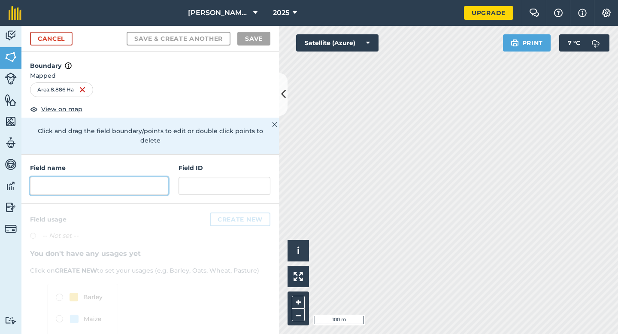
click at [132, 177] on input "text" at bounding box center [99, 186] width 138 height 18
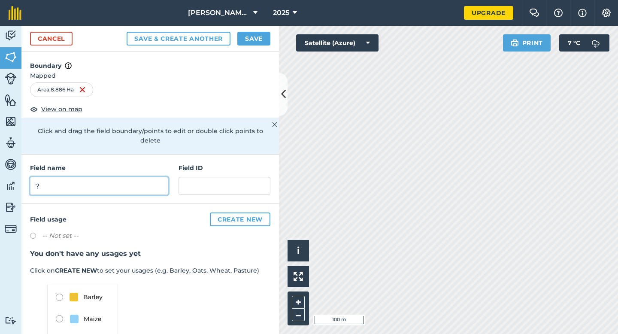
type input "?"
click at [247, 34] on button "Save" at bounding box center [253, 39] width 33 height 14
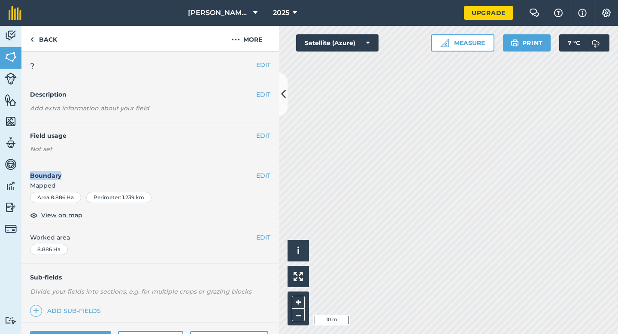
click at [255, 171] on h4 "Boundary" at bounding box center [138, 171] width 235 height 18
click at [258, 171] on button "EDIT" at bounding box center [263, 175] width 14 height 9
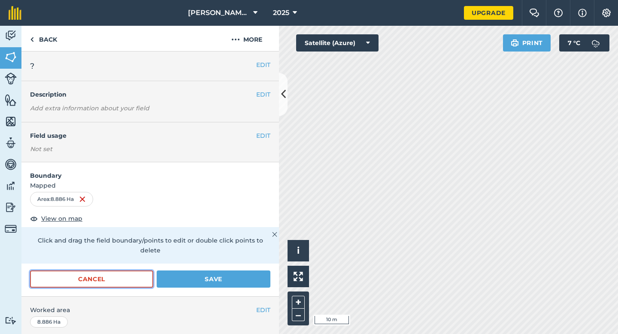
click at [88, 270] on button "Cancel" at bounding box center [91, 278] width 123 height 17
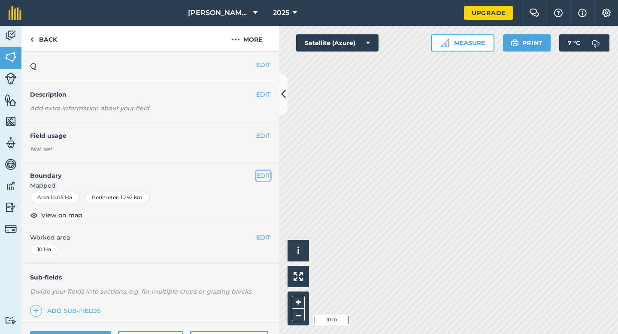
click at [263, 175] on button "EDIT" at bounding box center [263, 175] width 14 height 9
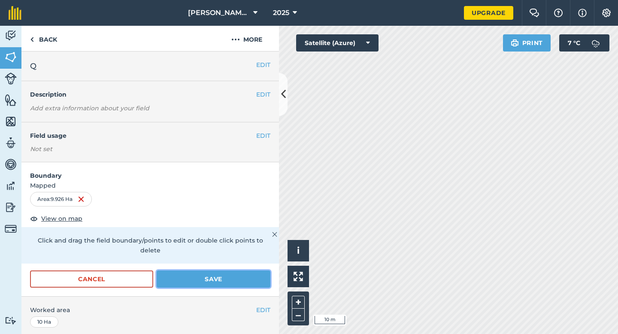
click at [221, 270] on button "Save" at bounding box center [214, 278] width 114 height 17
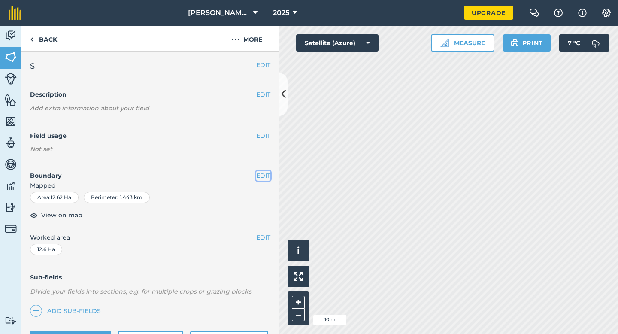
click at [265, 178] on button "EDIT" at bounding box center [263, 175] width 14 height 9
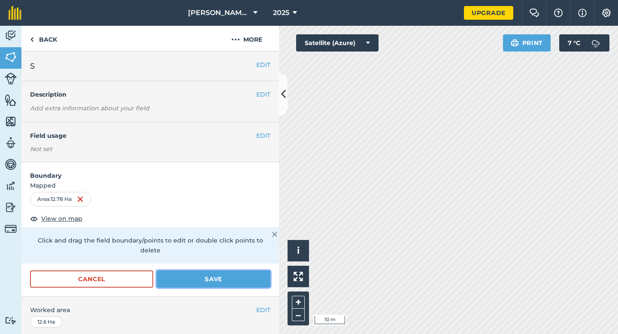
click at [214, 270] on button "Save" at bounding box center [214, 278] width 114 height 17
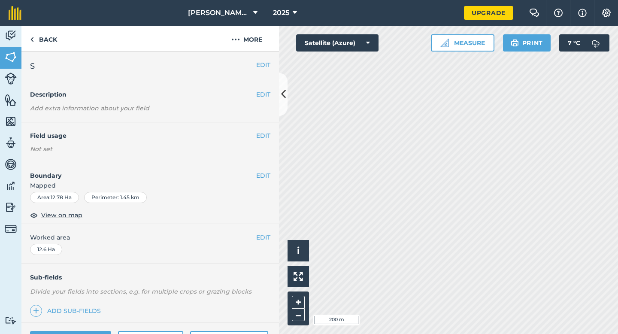
click at [263, 228] on div "EDIT Worked area 12.6 Ha" at bounding box center [149, 244] width 257 height 40
click at [263, 234] on button "EDIT" at bounding box center [263, 237] width 14 height 9
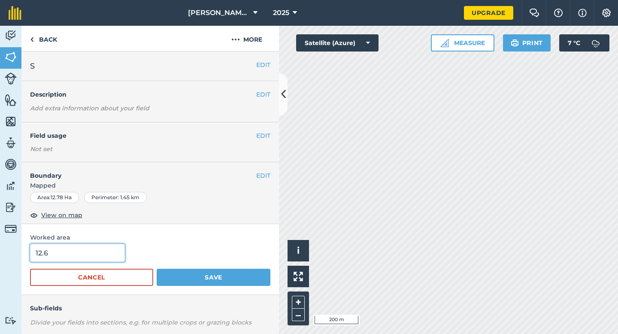
click at [107, 255] on input "12.6" at bounding box center [77, 253] width 95 height 18
type input "12.8"
click at [157, 269] on button "Save" at bounding box center [214, 277] width 114 height 17
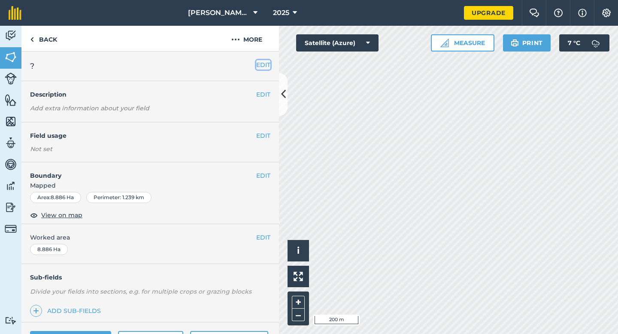
click at [263, 61] on button "EDIT" at bounding box center [263, 64] width 14 height 9
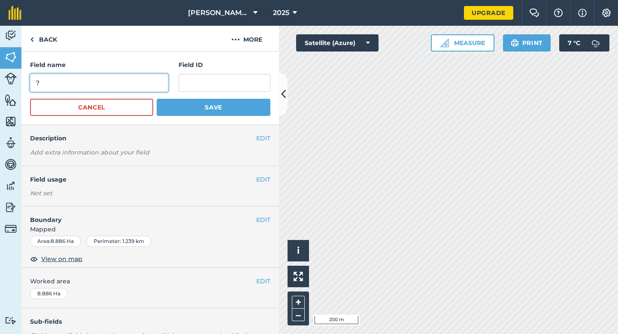
click at [156, 80] on input "?" at bounding box center [99, 83] width 138 height 18
type input "R"
click at [157, 99] on button "Save" at bounding box center [214, 107] width 114 height 17
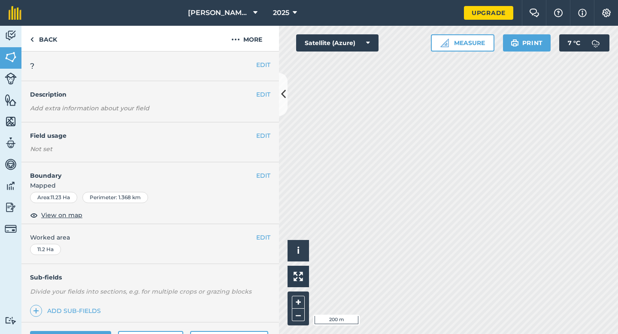
click at [260, 58] on div "EDIT ?" at bounding box center [149, 66] width 257 height 30
click at [260, 64] on button "EDIT" at bounding box center [263, 64] width 14 height 9
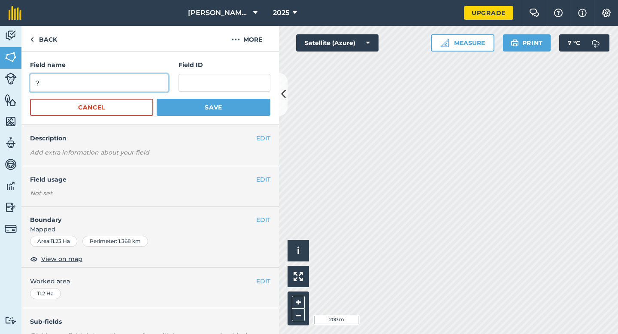
click at [143, 91] on input "?" at bounding box center [99, 83] width 138 height 18
type input "T"
click at [157, 99] on button "Save" at bounding box center [214, 107] width 114 height 17
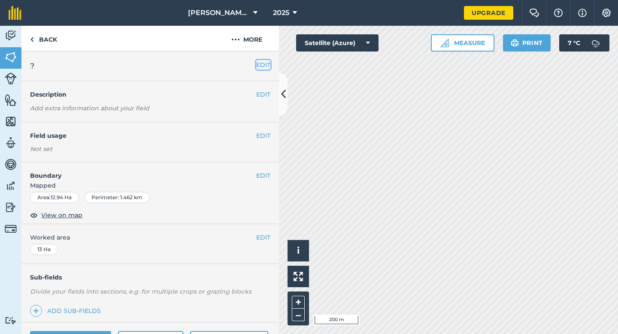
click at [260, 63] on button "EDIT" at bounding box center [263, 64] width 14 height 9
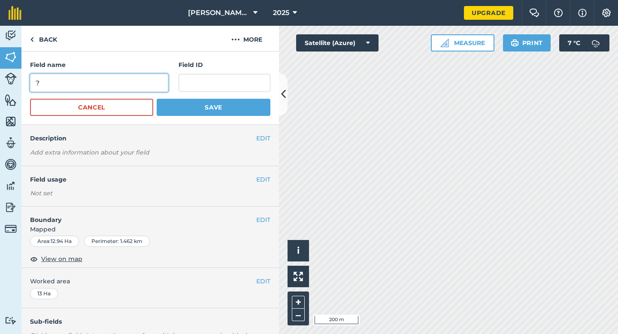
click at [145, 79] on input "?" at bounding box center [99, 83] width 138 height 18
type input "U"
click at [157, 99] on button "Save" at bounding box center [214, 107] width 114 height 17
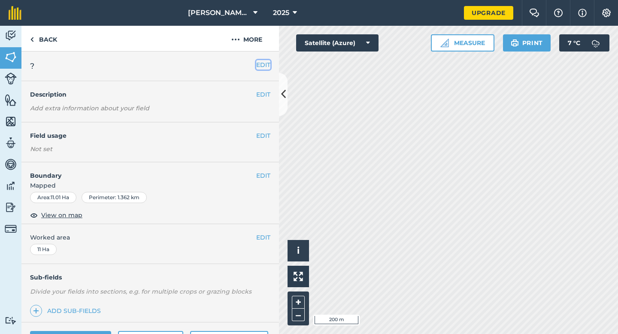
click at [259, 68] on button "EDIT" at bounding box center [263, 64] width 14 height 9
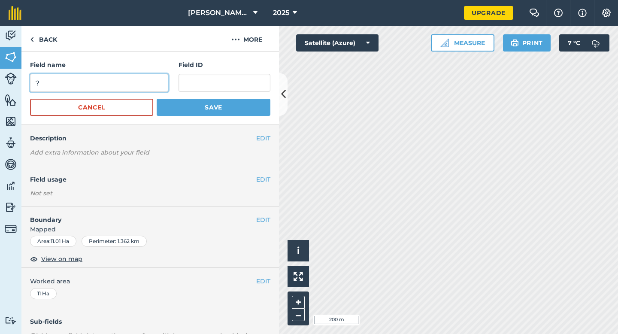
click at [160, 87] on input "?" at bounding box center [99, 83] width 138 height 18
type input "V"
click at [157, 99] on button "Save" at bounding box center [214, 107] width 114 height 17
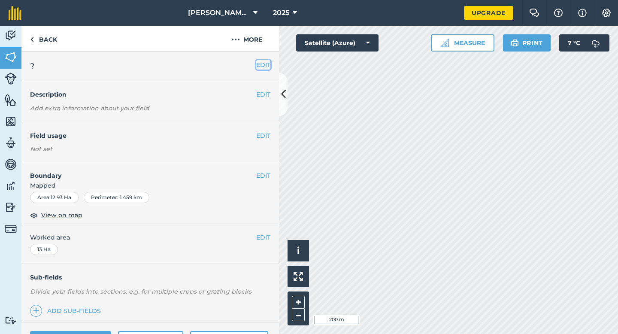
click at [261, 64] on button "EDIT" at bounding box center [263, 64] width 14 height 9
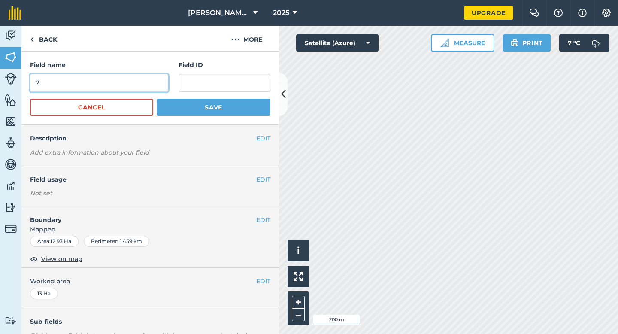
click at [148, 80] on input "?" at bounding box center [99, 83] width 138 height 18
type input "W"
click at [157, 99] on button "Save" at bounding box center [214, 107] width 114 height 17
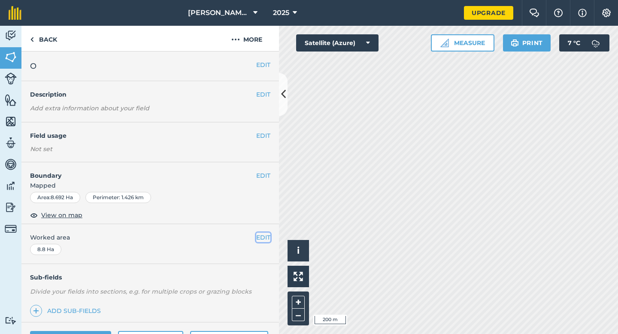
click at [268, 235] on button "EDIT" at bounding box center [263, 237] width 14 height 9
click at [269, 237] on button "EDIT" at bounding box center [263, 237] width 14 height 9
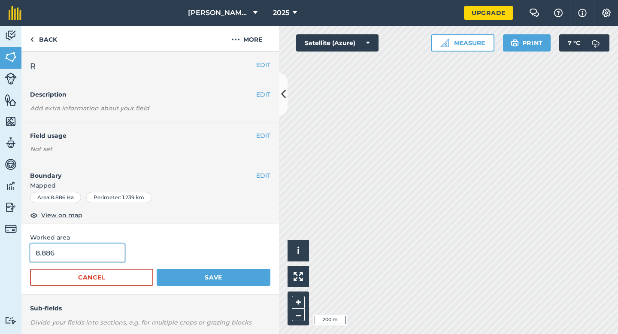
click at [87, 256] on input "8.886" at bounding box center [77, 253] width 95 height 18
type input "8.8"
click at [157, 269] on button "Save" at bounding box center [214, 277] width 114 height 17
